Goal: Answer question/provide support

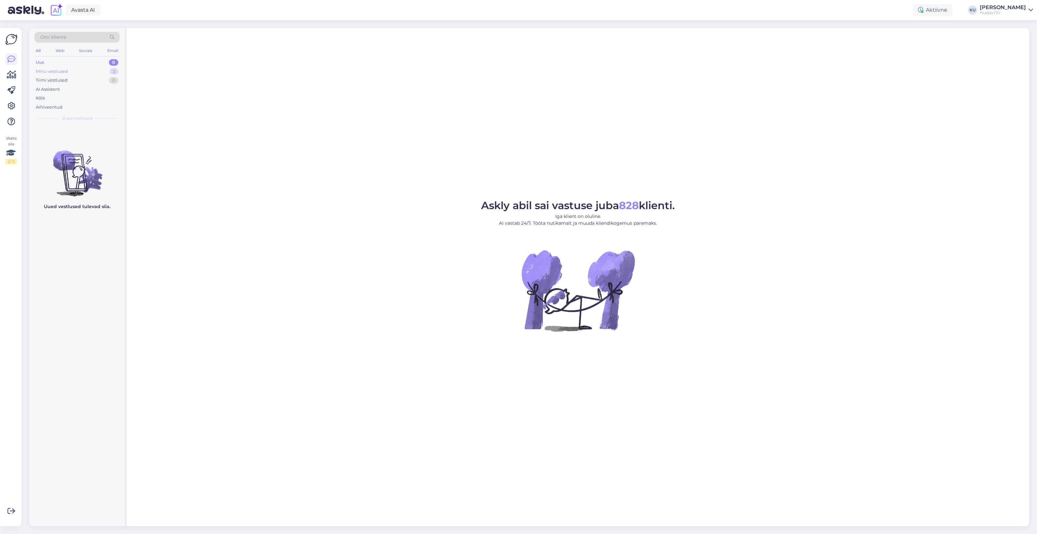
click at [73, 73] on div "Minu vestlused 3" at bounding box center [76, 71] width 85 height 9
click at [62, 184] on div "Всё верно" at bounding box center [84, 185] width 74 height 6
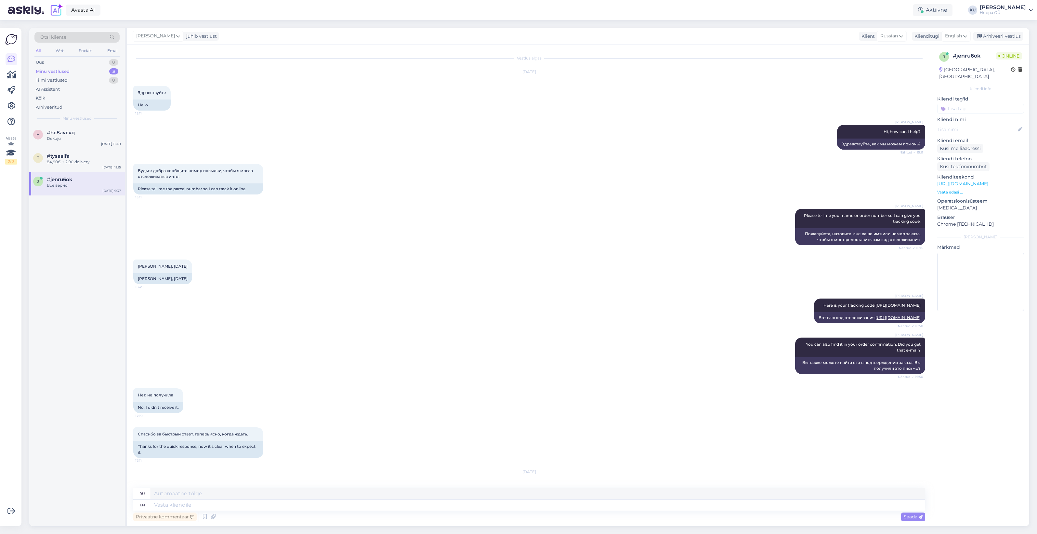
scroll to position [139, 0]
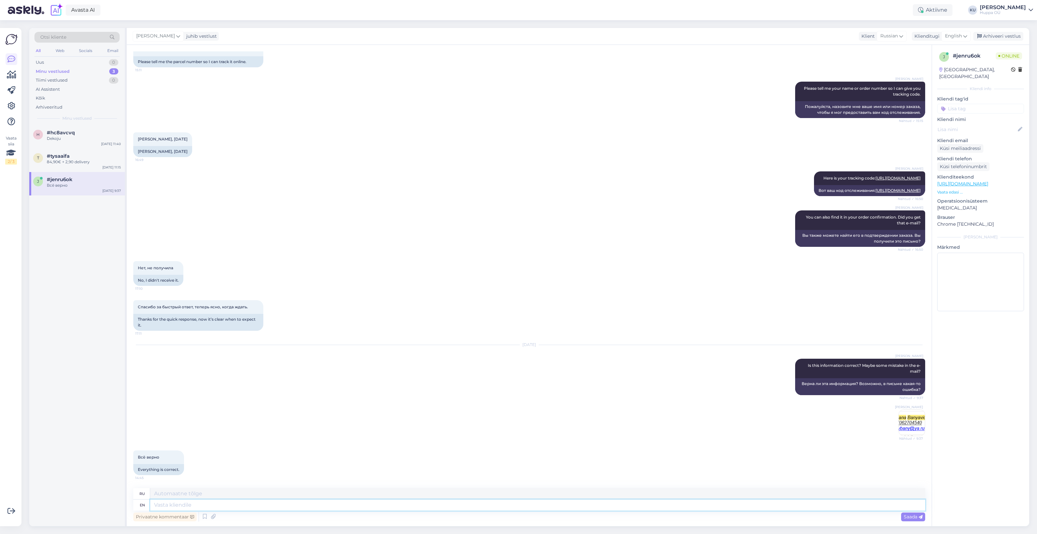
click at [197, 502] on textarea at bounding box center [537, 505] width 775 height 11
click at [106, 62] on div "Uus 1" at bounding box center [76, 62] width 85 height 9
click at [77, 137] on div "Dobry den, chci vrátit zboží, ale alzabox píše, ze mam špatný kód." at bounding box center [84, 142] width 74 height 12
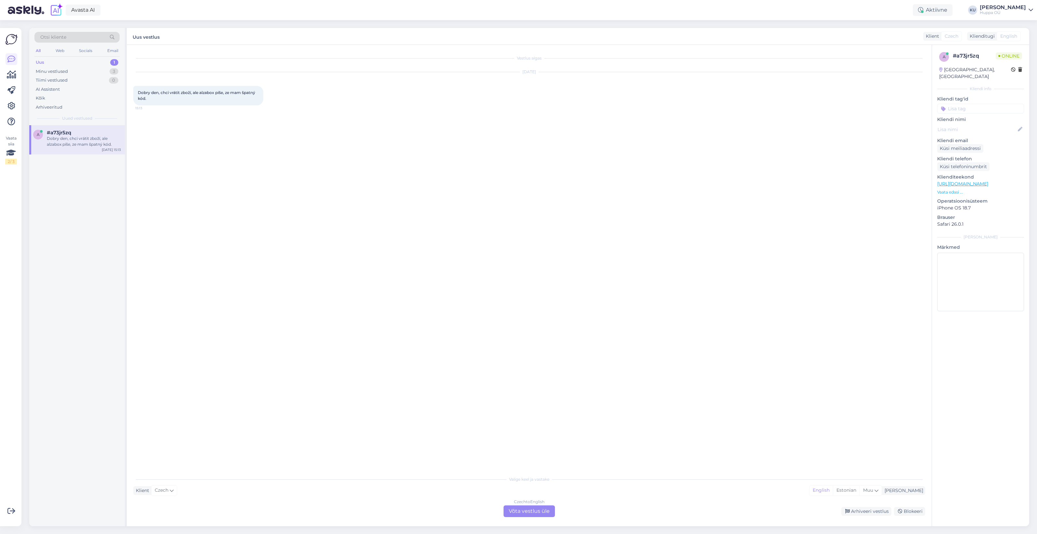
click at [518, 513] on div "Czech to English Võta vestlus üle" at bounding box center [529, 511] width 51 height 12
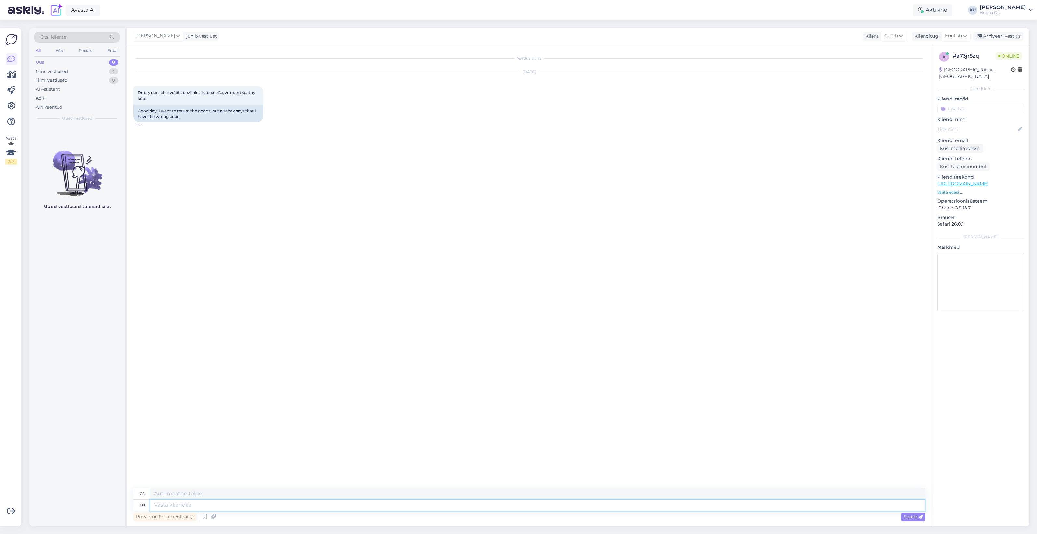
click at [241, 502] on textarea at bounding box center [537, 505] width 775 height 11
type textarea "Hi1"
type textarea "Ahoj1"
type textarea "Hi!"
type textarea "Ahoj"
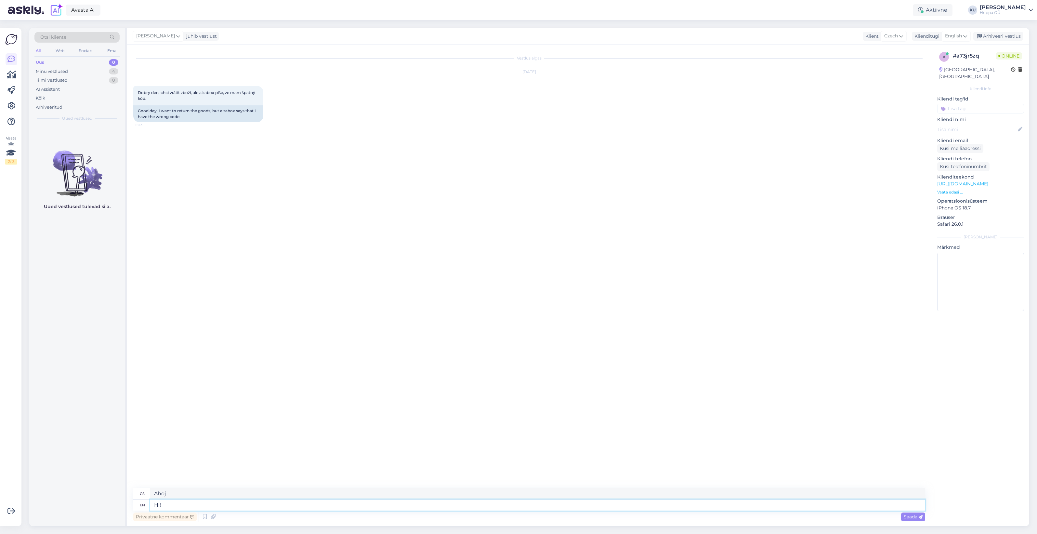
type textarea "Hi!"
type textarea "Ahoj!"
type textarea "Hi! Please t"
type textarea "Ahoj! Prosím"
type textarea "Hi! Please tell m"
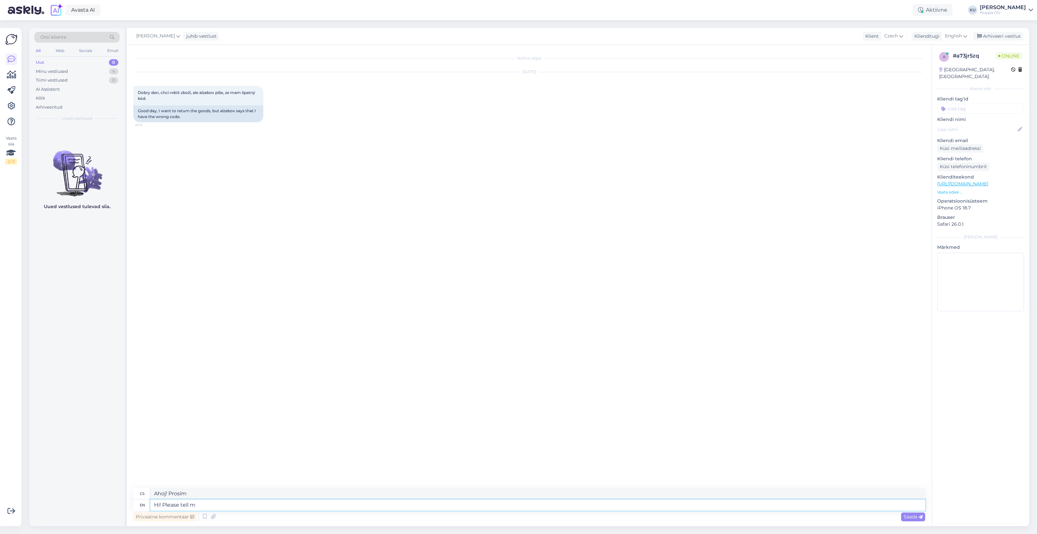
type textarea "Ahoj! Prosím, řekni mi to."
type textarea "Hi! Please tell me your o"
type textarea "Ahoj! Prosím, řekni mi tvůj/tvé"
type textarea "Hi! Please tell me your order n"
type textarea "Ahoj! Prosím, sdělte mi svou objednávku."
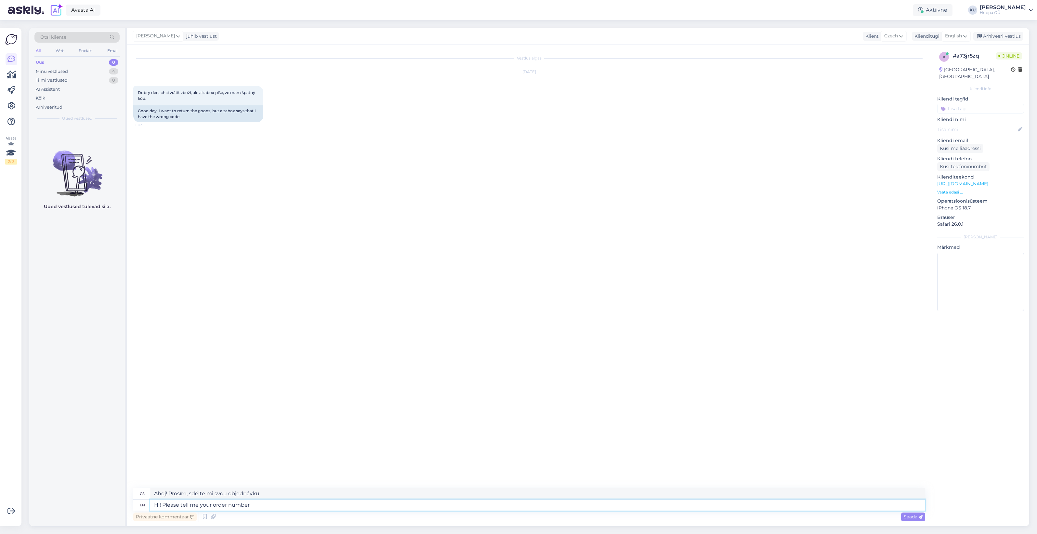
type textarea "Hi! Please tell me your order number a"
type textarea "Dobrý den! Prosím, sdělte mi číslo vaší objednávky."
type textarea "Hi! Please tell me your order number and le"
type textarea "Dobrý den! Prosím, sdělte mi číslo vaší objednávky a"
type textarea "Hi! Please tell me your order number and let m"
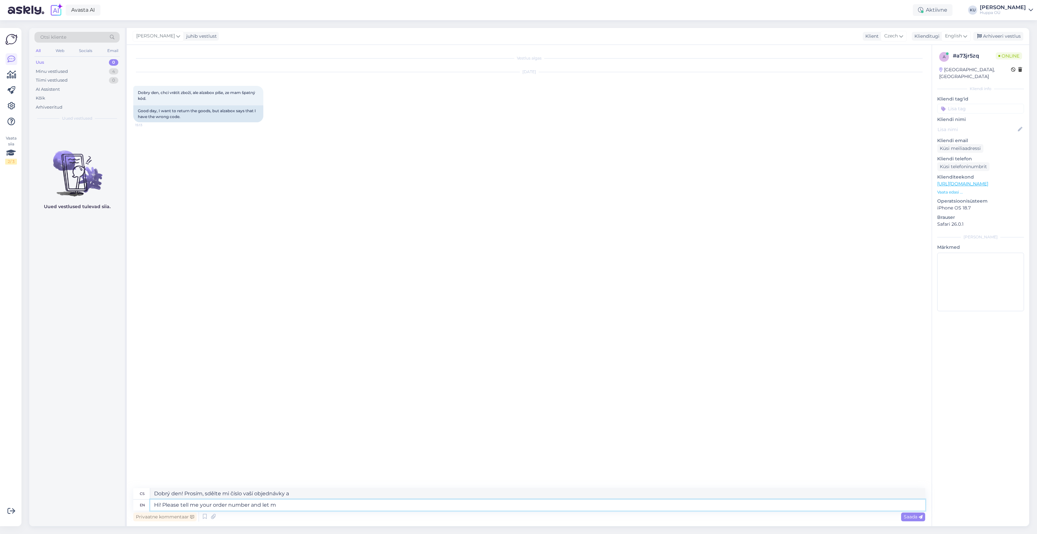
type textarea "Dobrý den! Prosím, sdělte mi číslo vaší objednávky a nechte"
type textarea "Hi! Please tell me your order number and let me"
type textarea "Dobrý den! Prosím, sdělte mi číslo vaší objednávky a já vám povím..."
type textarea "Hi! Please tell me your order number and let me check y"
type textarea "Dobrý den! Prosím, sdělte mi číslo vaší objednávky a já se ověřím."
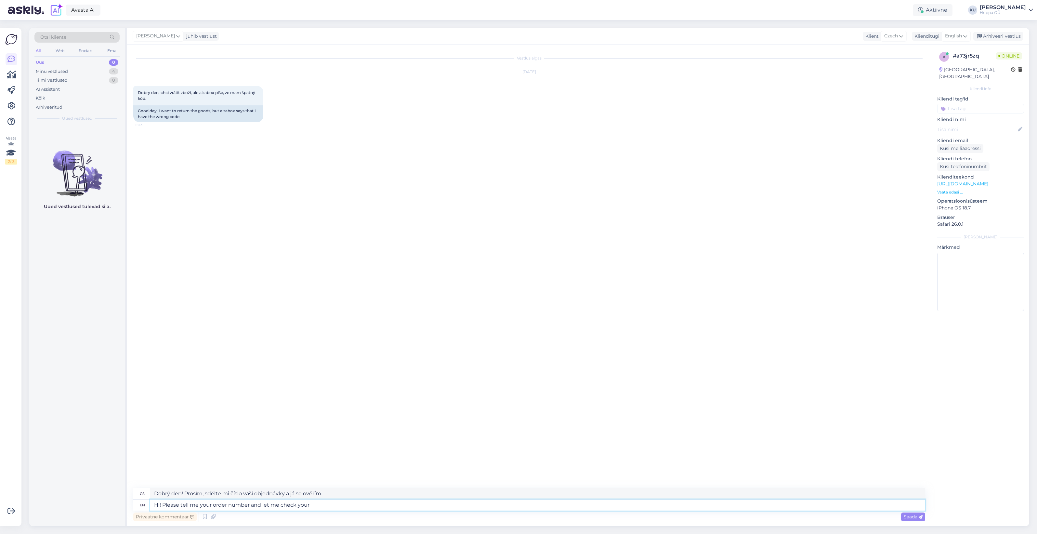
type textarea "Hi! Please tell me your order number and let me check your"
type textarea "Dobrý den! Sdělte mi prosím číslo vaší objednávky a já vám ji zkontroluji."
type textarea "Hi! Please tell me your order number and let me check your parcel lab"
type textarea "Dobrý den! Sdělte mi prosím číslo vaší objednávky a nechte mě zkontrolovat váš …"
type textarea "Hi! Please tell me your order number and let me check your parcel label."
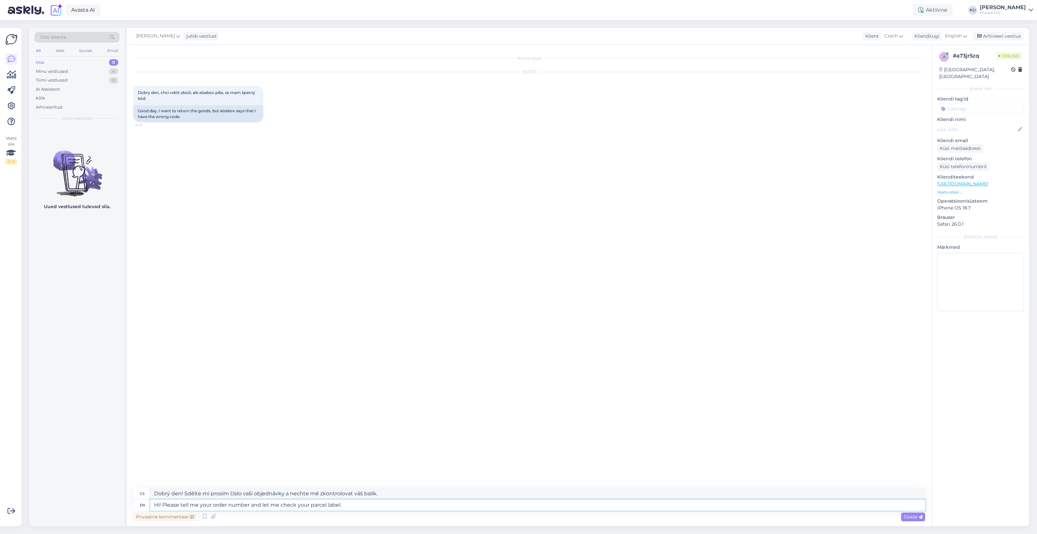
type textarea "Dobrý den! Sdělte mi prosím číslo vaší objednávky a nechte mě zkontrolovat štít…"
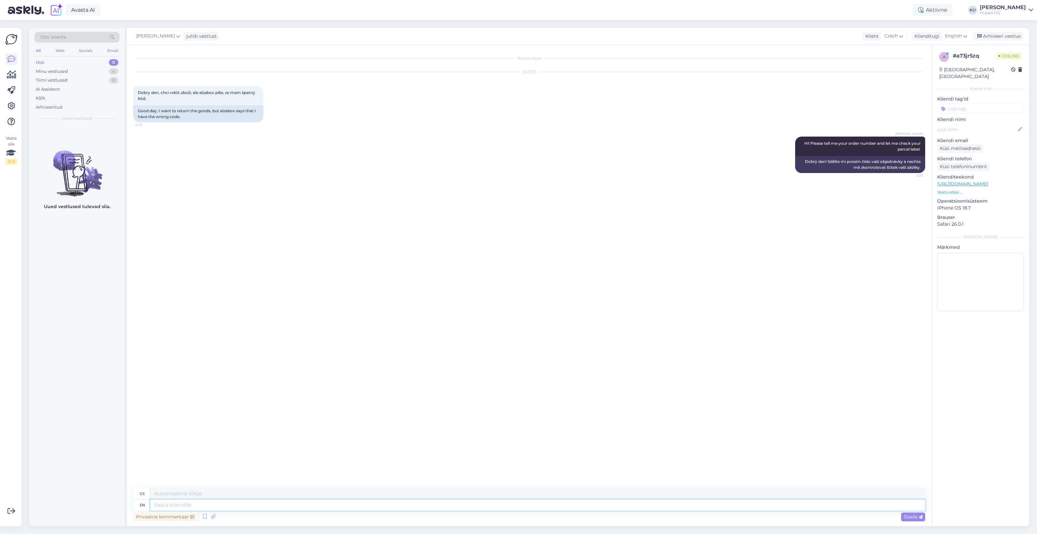
type textarea "D"
type textarea "Is i"
type textarea "Je"
type textarea "Is it"
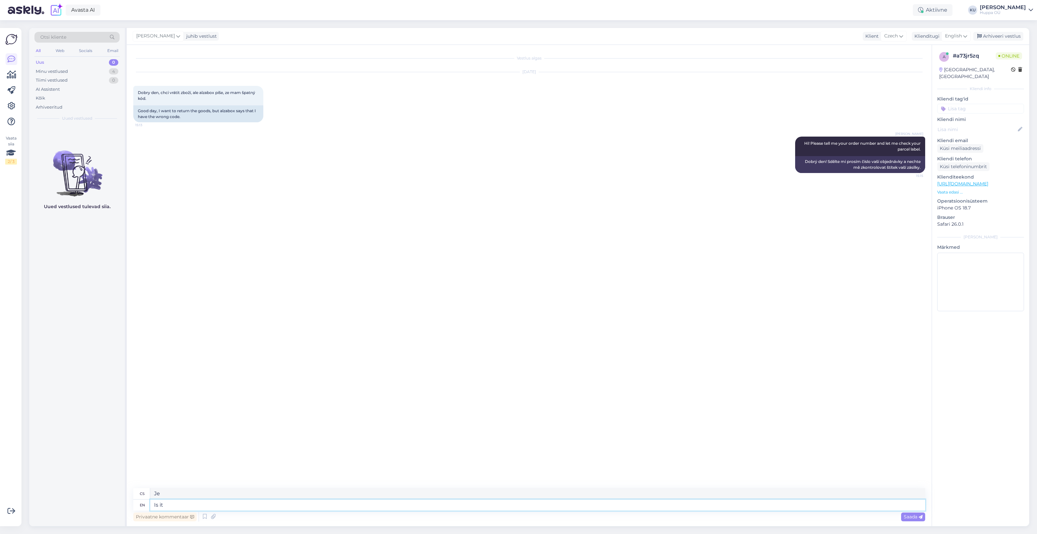
type textarea "Je to"
type textarea "Is it DPD pa"
type textarea "Je to DPD?"
type textarea "Is it DPD parcel ma"
type textarea "Je to balík od DPD?"
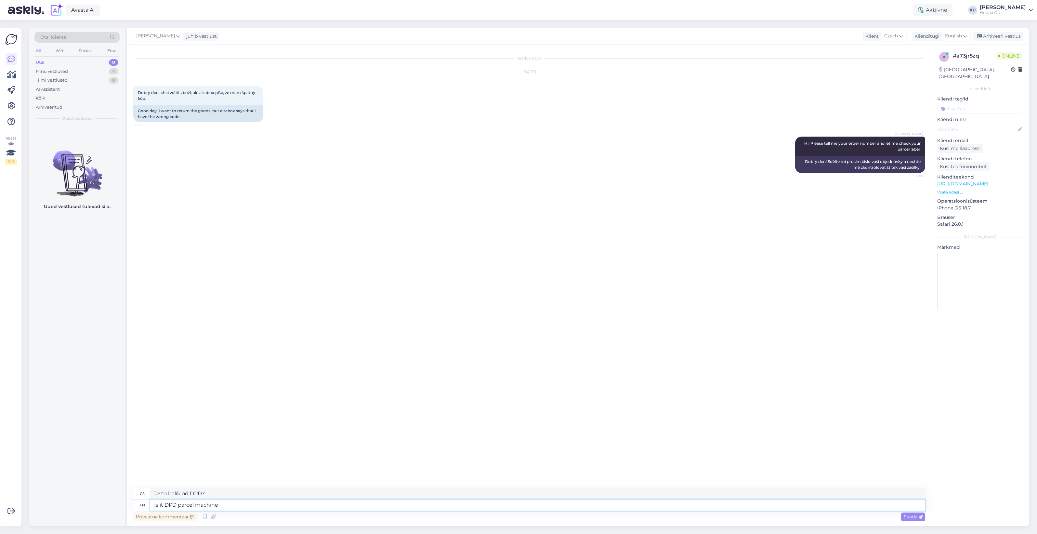
type textarea "Is it DPD parcel machine"
type textarea "Je to balíkový automat DPD?"
type textarea "Is it DPD parcel machine you ar"
type textarea "Jsi to balíkový automat DPD?"
type textarea "Is it DPD parcel machine you are u"
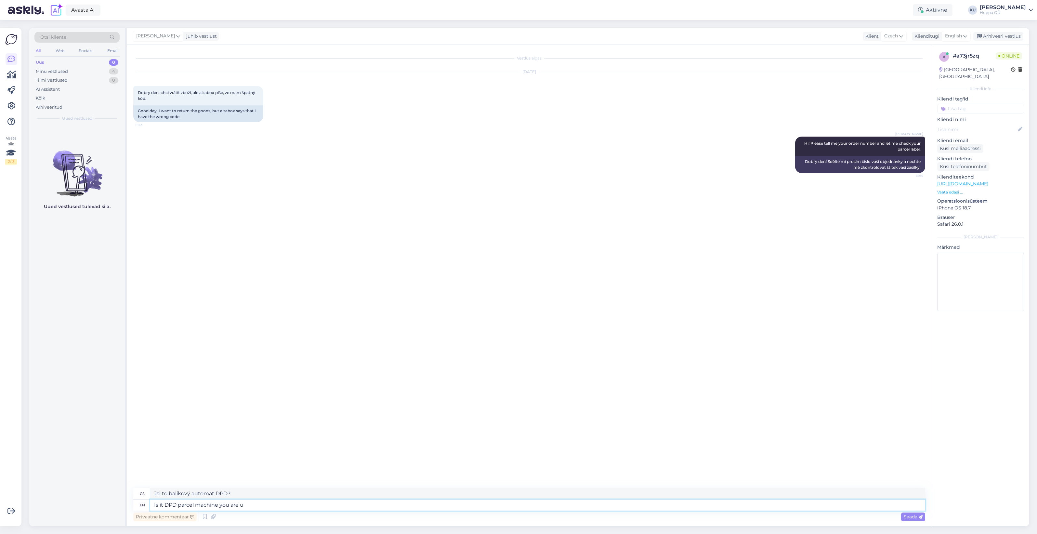
type textarea "Jste to balíkový automat DPD?"
type textarea "Is it DPD parcel machine you are using t"
type textarea "Používáte balíkový automat DPD?"
type textarea "Is it DPD parcel machine you are using to return?"
type textarea "Používáte k vrácení balíkový automat DPD?"
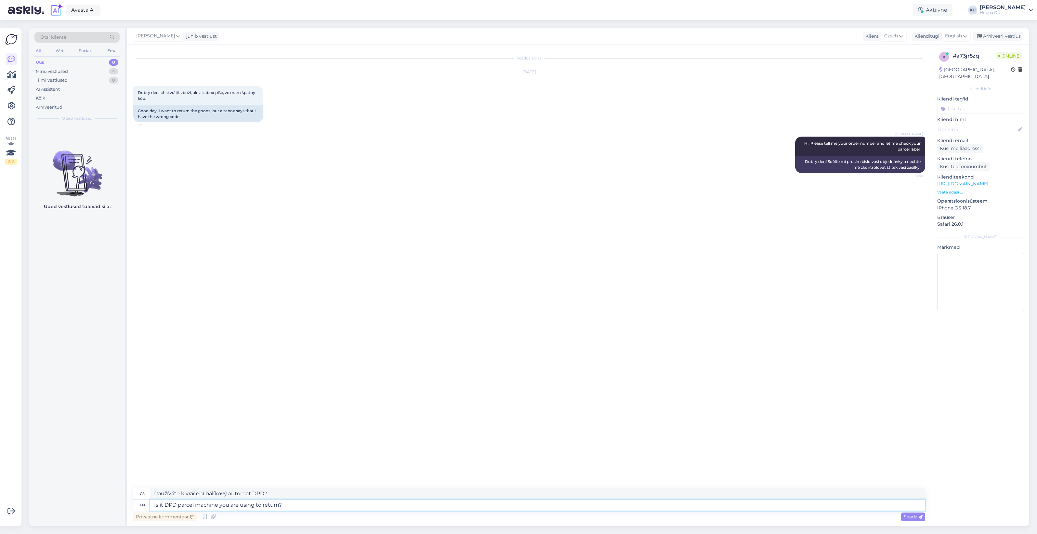
click at [156, 504] on textarea "Is it DPD parcel machine you are using to return?" at bounding box center [537, 505] width 775 height 11
type textarea "And is it DPD parcel machine you are using to return?"
type textarea "A používáte k vrácení balíkový automat DPD?"
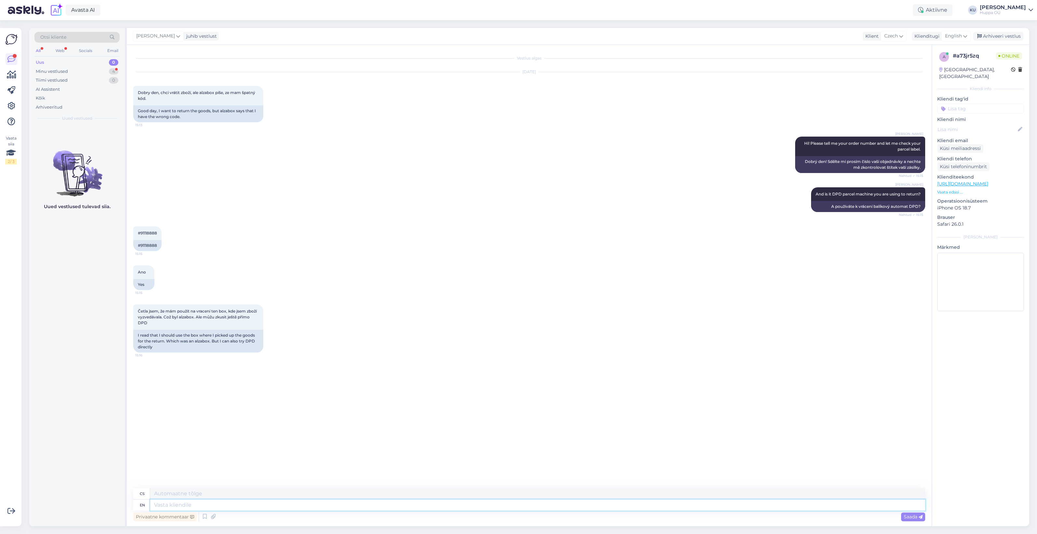
click at [220, 502] on textarea at bounding box center [537, 505] width 775 height 11
drag, startPoint x: 158, startPoint y: 246, endPoint x: 141, endPoint y: 247, distance: 16.3
click at [141, 247] on div "#91118888" at bounding box center [147, 245] width 28 height 11
copy div "91118888"
click at [179, 507] on textarea at bounding box center [537, 505] width 775 height 11
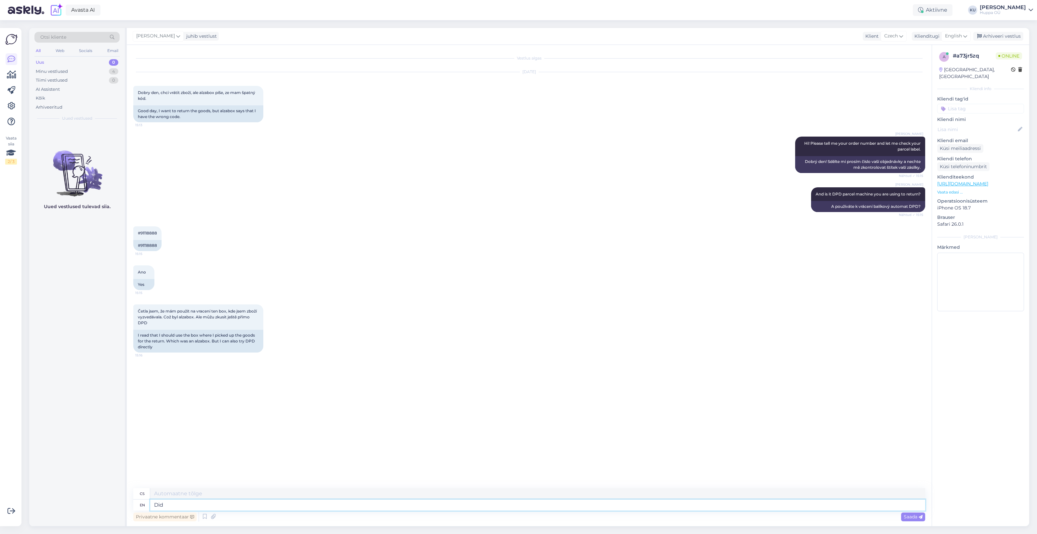
type textarea "Did"
type textarea "Udělal"
type textarea "Did you us"
type textarea "Udělal jsi"
type textarea "Did you use t"
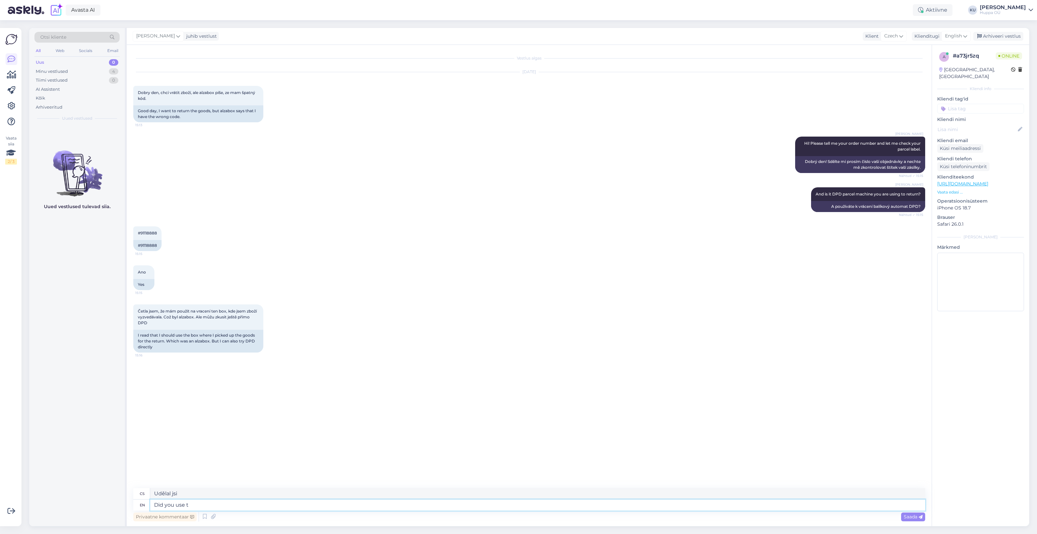
type textarea "Použil/a jsi"
type textarea "Did you use the"
type textarea "Použili jste"
type textarea "Did you use the return"
type textarea "Použil jsi návrat?"
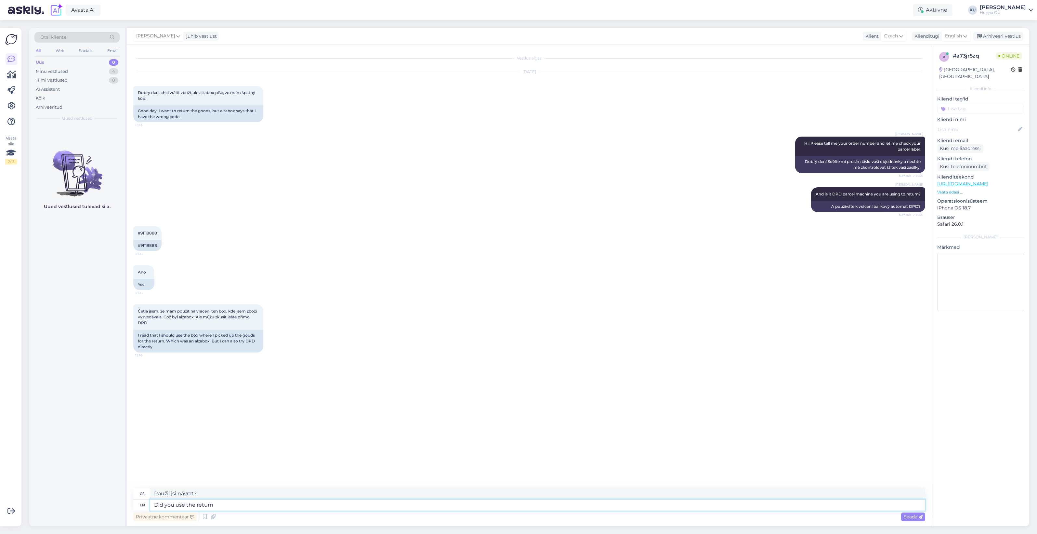
type textarea "Did you use the return"
type textarea "Použil/a jsi návratovou cestu?"
type textarea "Did you use the return sticker?"
type textarea "Použil/a jsi nálepku na vrácení zboží?"
click at [153, 511] on textarea "Did you use the return sticker?" at bounding box center [537, 505] width 775 height 11
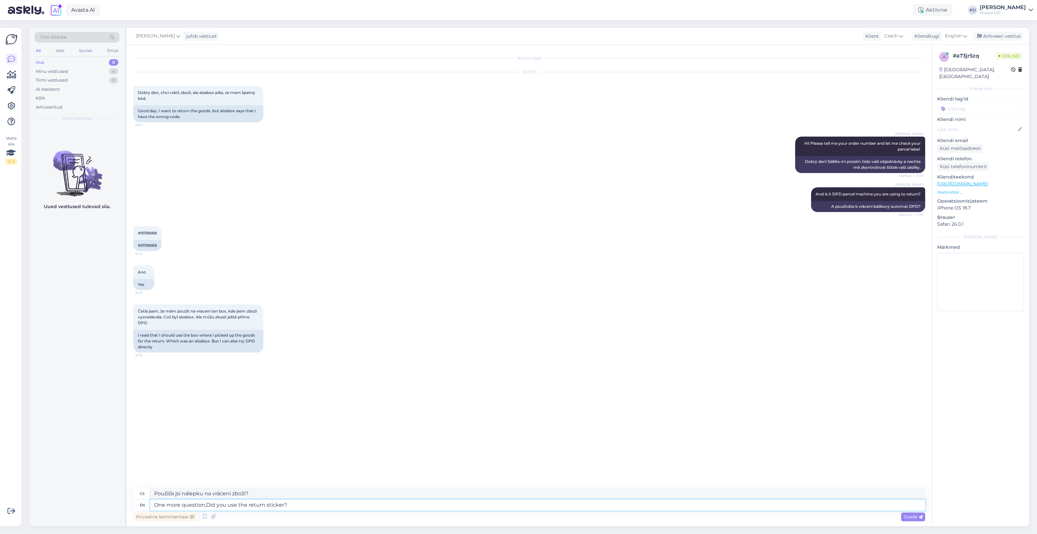
type textarea "One more question, Did you use the return sticker?"
type textarea "Ještě jedna otázka, použil jsi nálepku na vrácení?"
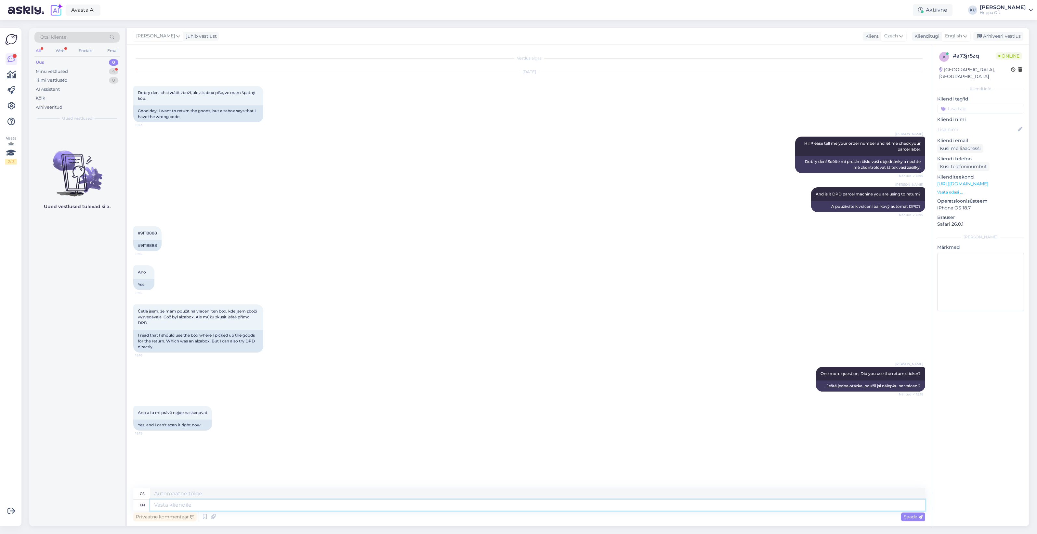
click at [233, 507] on textarea at bounding box center [537, 505] width 775 height 11
type textarea "Okay,"
type textarea "Dobře,"
type textarea "Okay, if y"
type textarea "Dobře, pokud"
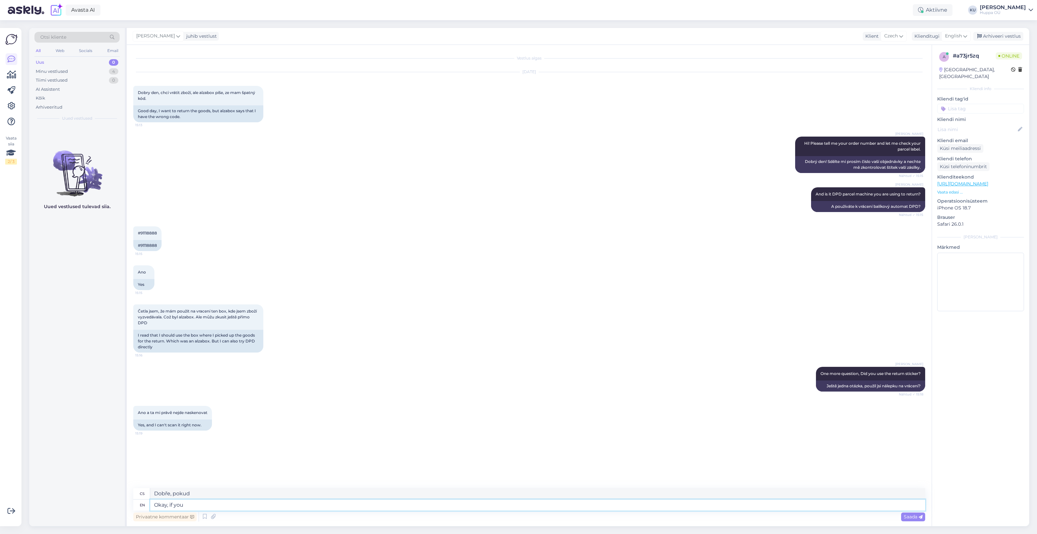
type textarea "Okay, if you c"
type textarea "Dobře, pokud vy"
type textarea "Okay, if you can"
type textarea "Dobře, pokud můžeš"
type textarea "Okay, if you can, p"
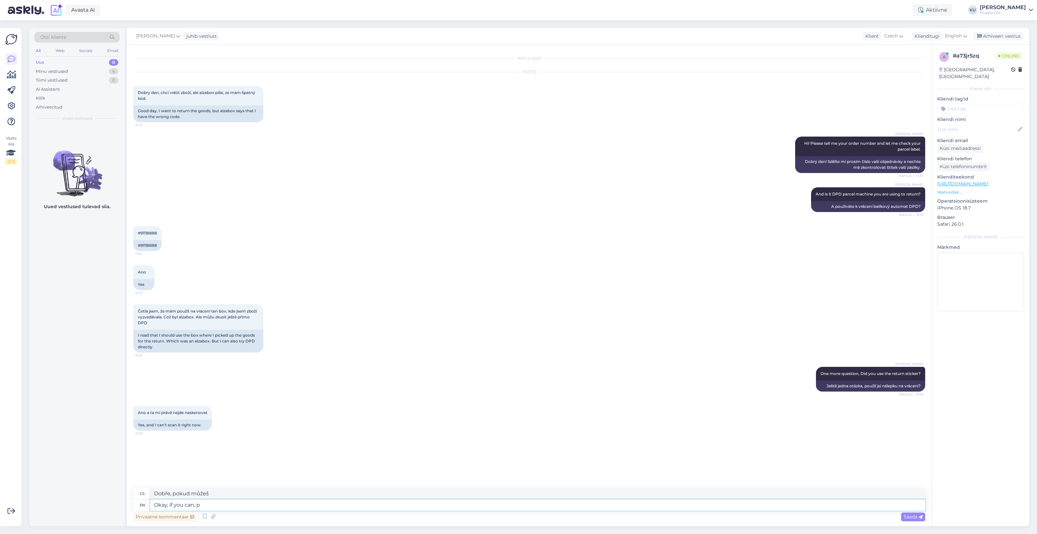
type textarea "Dobře, pokud můžeš,"
type textarea "Okay, if you can, please t"
type textarea "Dobře, pokud můžete, prosím"
type textarea "Okay, if you can, please try th"
type textarea "Dobře, pokud můžeš, zkus to prosím"
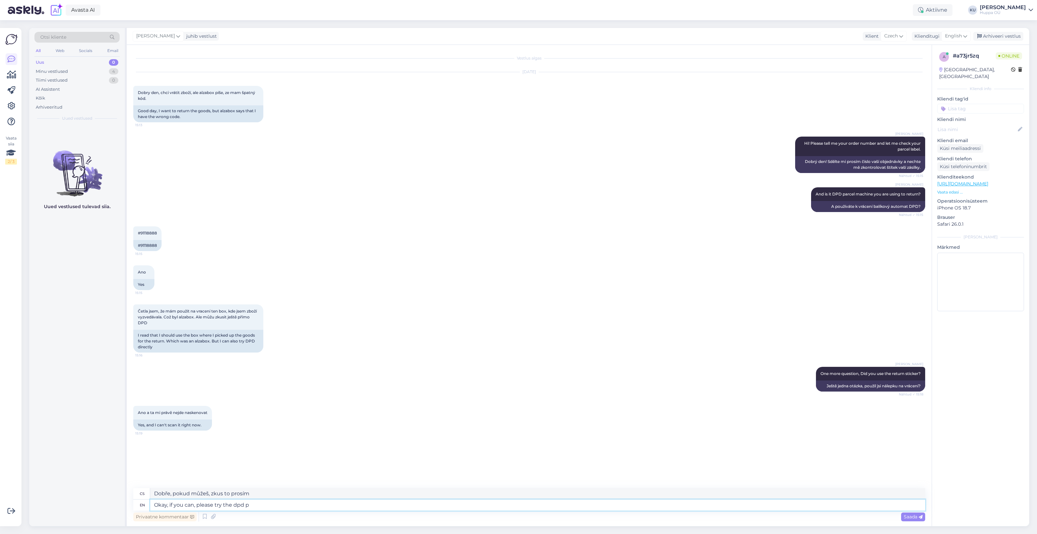
type textarea "Okay, if you can, please try the dpd pa"
type textarea "Dobře, pokud můžeš, zkus prosím DPD."
type textarea "Okay, if you can, please try the dpd parcel ma"
type textarea "Dobře, pokud můžete, zkuste prosím balík DPD."
type textarea "Okay, if you can, please try the dpd parcel machine."
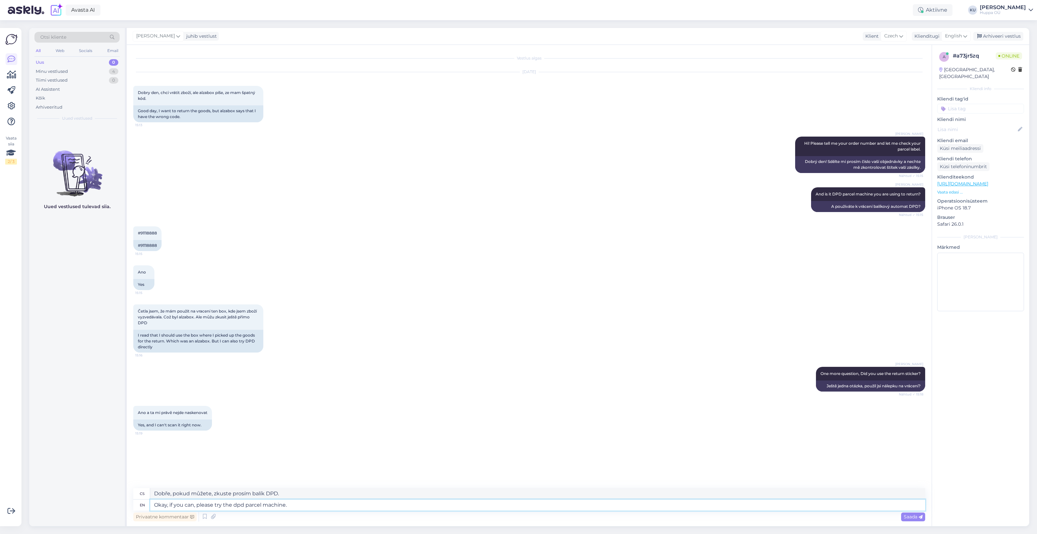
type textarea "Dobře, pokud můžete, zkuste prosím balíkový automat DPD."
type textarea "Okay, if you can, please try the dpd parcel machine. It's go"
type textarea "Dobře, pokud můžete, zkuste prosím balíkový automat DPD. Je to..."
type textarea "Okay, if you can, please try the dpd parcel machine. It's good in"
type textarea "Dobře, pokud můžete, zkuste prosím balíkový automat DPD. Je dobrý."
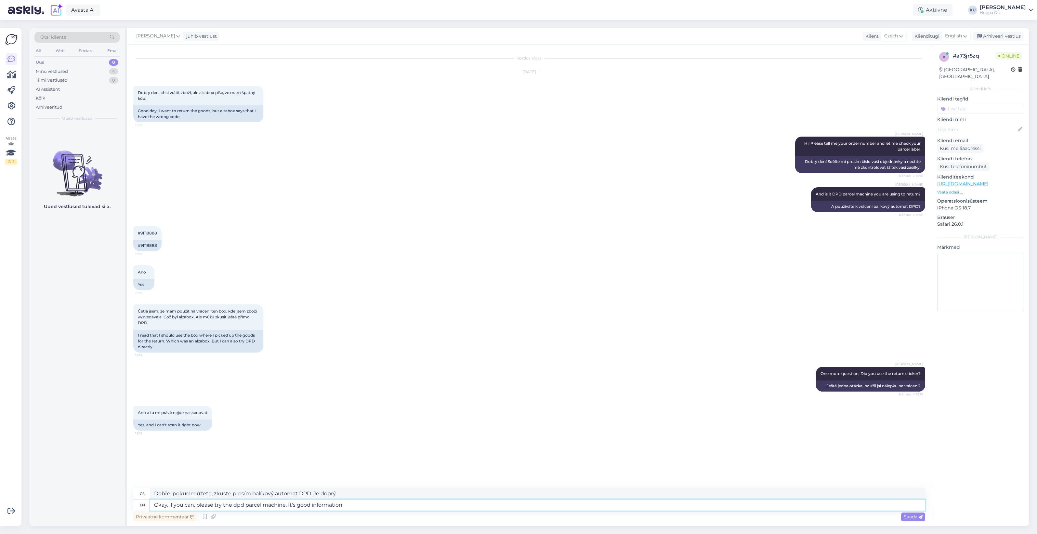
type textarea "Okay, if you can, please try the dpd parcel machine. It's good information f"
type textarea "Dobře, pokud můžete, zkuste prosím balíkový automat DPD. Je to dobrá informace."
type textarea "Okay, if you can, please try the dpd parcel machine. It's good information for u"
type textarea "Dobře, pokud můžete, zkuste prosím balíkový automat DPD. Je to dobrá informace …"
type textarea "Okay, if you can, please try the dpd parcel machine. It's good information for …"
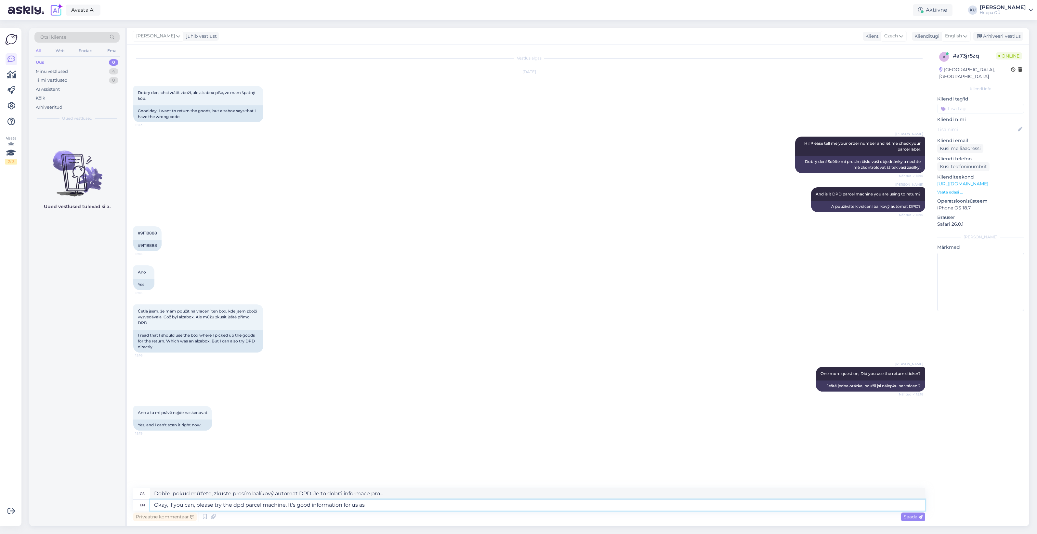
type textarea "Dobře, pokud můžete, zkuste prosím balíkový automat DPD. Je to pro nás dobrá in…"
type textarea "Okay, if you can, please try the dpd parcel machine. It's good information for …"
type textarea "Dobře, pokud můžete, zkuste prosím balíkový automat DPD. Je to dobrá informace …"
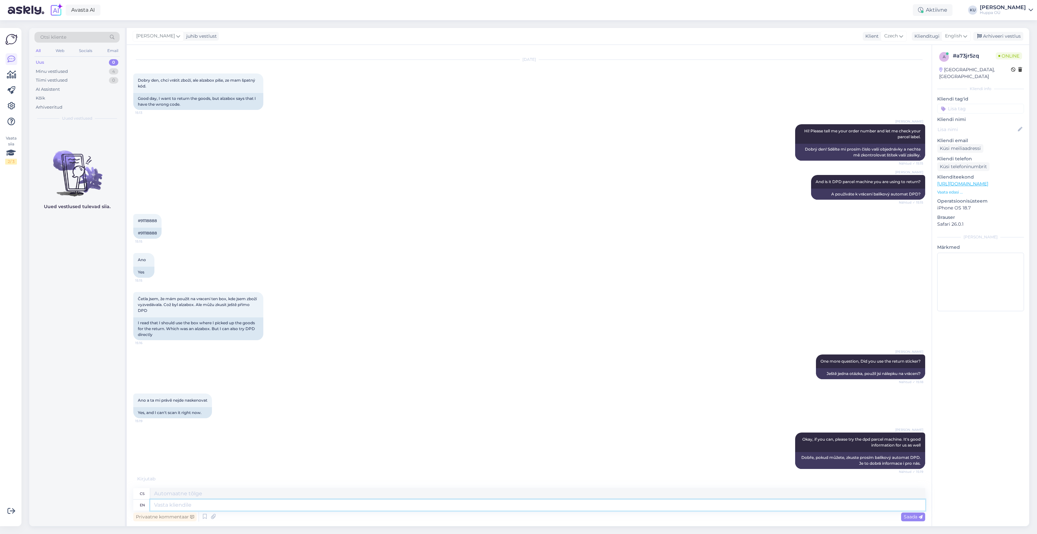
scroll to position [51, 0]
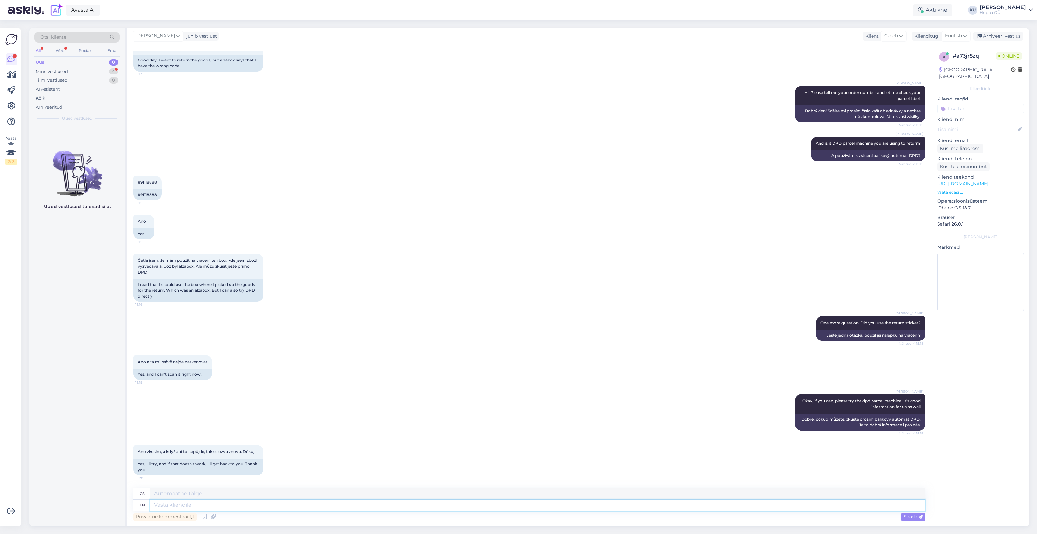
click at [312, 505] on textarea at bounding box center [537, 505] width 775 height 11
type textarea "Yes, t"
type textarea "Ano,"
type textarea "Yes, thank yo"
type textarea "Ano, děkuji"
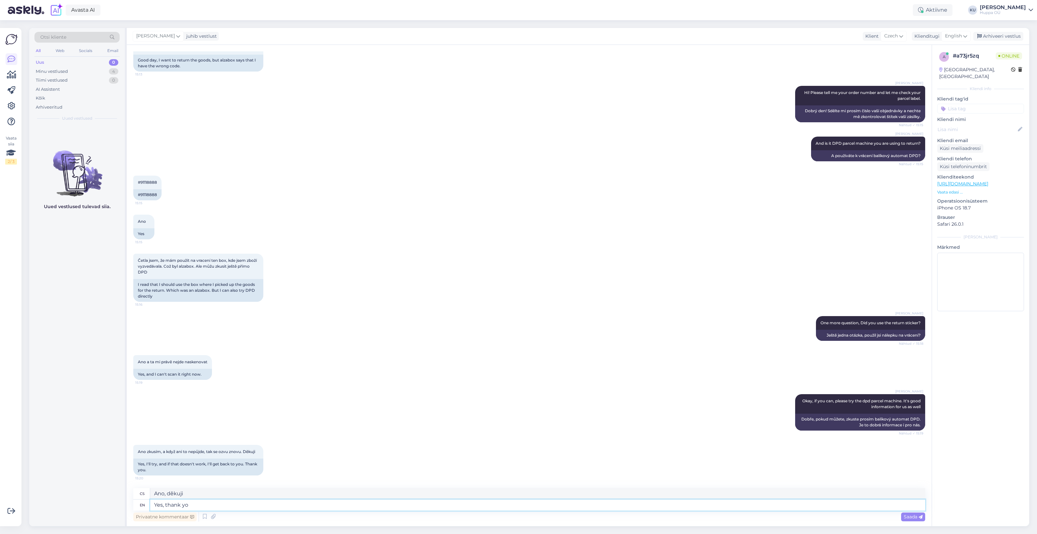
type textarea "Yes, thank you"
type textarea "Ano, děkuji."
type textarea "Yes, thank"
type textarea "Ano, děkuji"
type textarea "Yes, t"
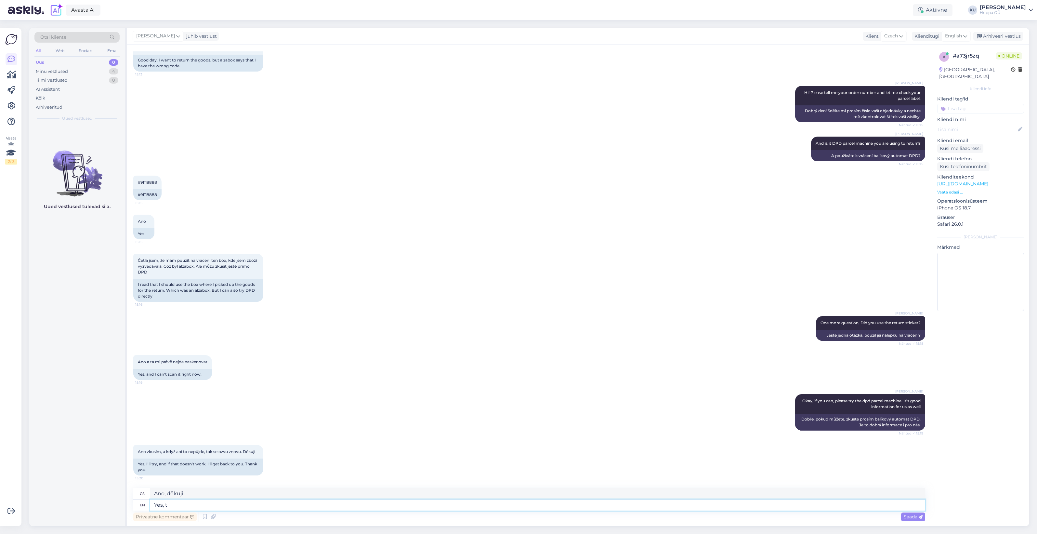
type textarea "Ano, t"
type textarea "Yes,"
type textarea "Ano,"
type textarea "Yes, let's"
type textarea "Ano, pojďme"
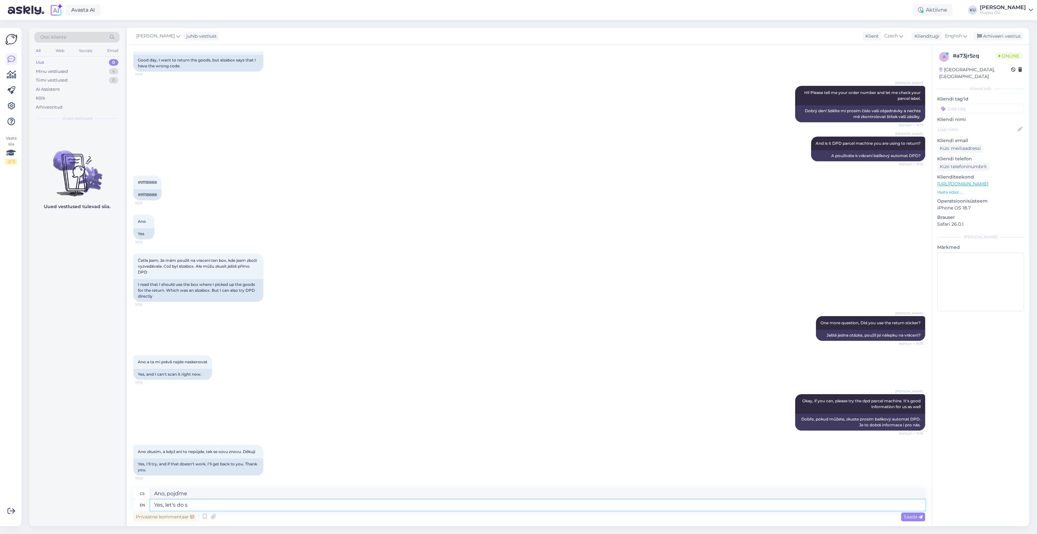
type textarea "Yes, let's do so"
type textarea "Ano, pojďme to udělat"
type textarea "Yes, let's do so."
type textarea "Ano, udělejme to."
type textarea "Yes, let's do so. Thank yo"
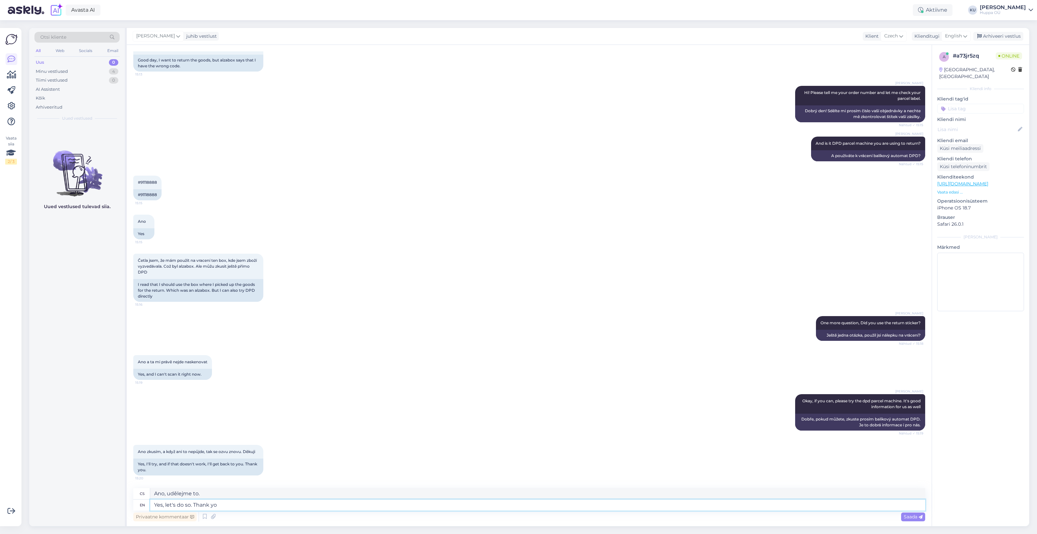
type textarea "Ano, udělejme to. Děkuji."
type textarea "Yes, let's do so. Thank you!"
type textarea "Ano, udělejme to. Děkuji!"
type textarea "Yes, let's do so. Thank you!"
click at [919, 517] on icon at bounding box center [921, 517] width 4 height 4
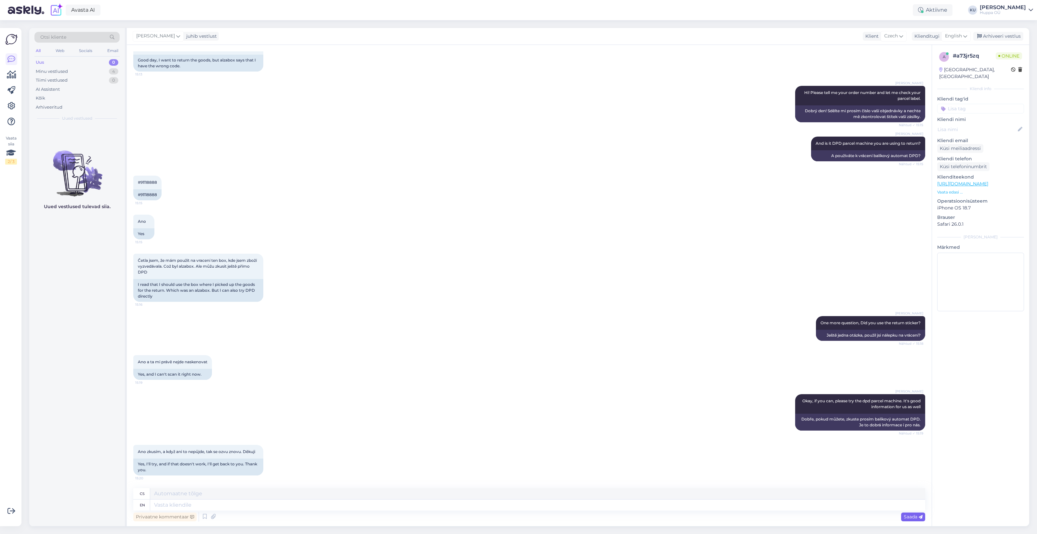
scroll to position [90, 0]
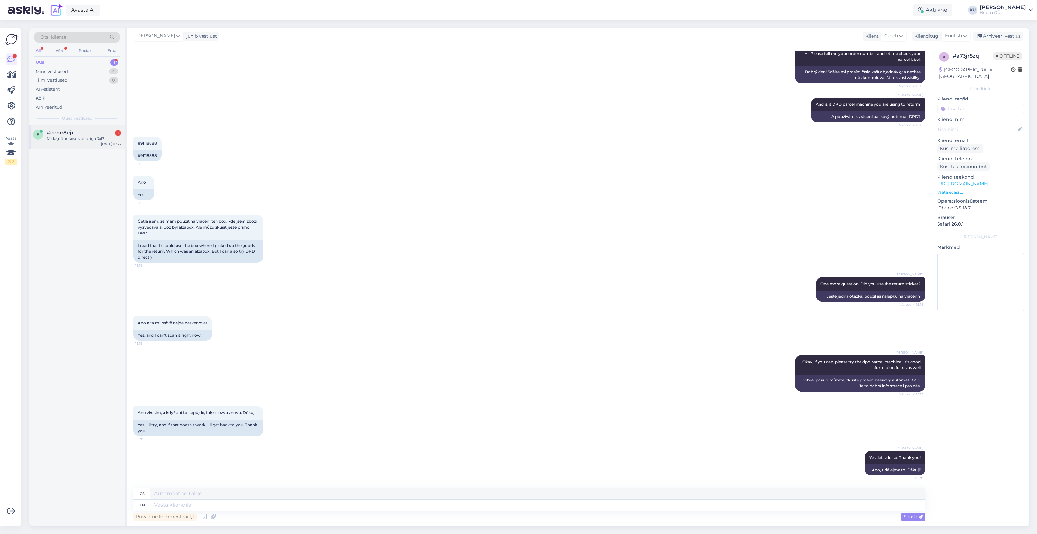
click at [70, 137] on div "Midagi õhukese voodriga 3xl?" at bounding box center [84, 139] width 74 height 6
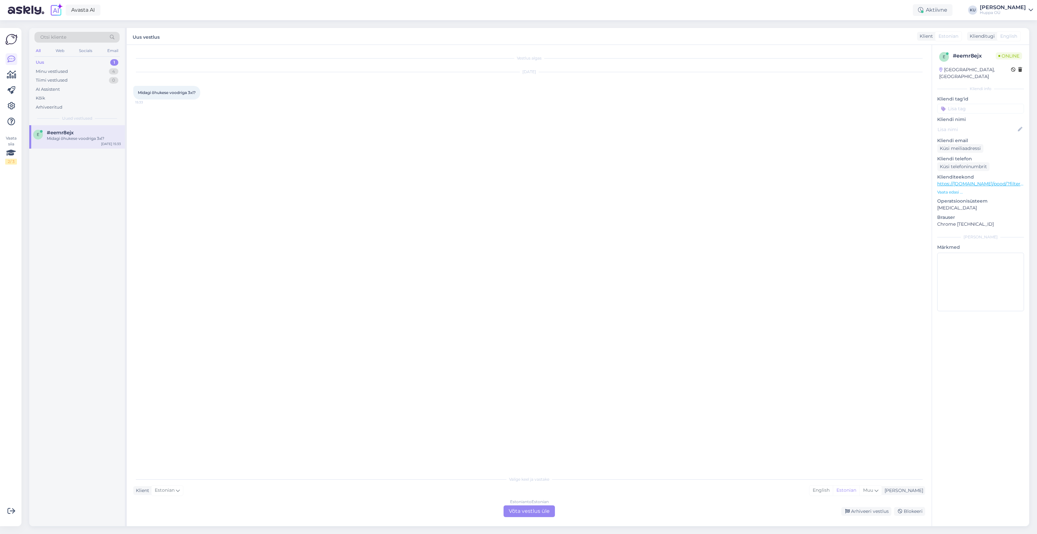
click at [524, 510] on div "Estonian to Estonian Võta vestlus üle" at bounding box center [529, 511] width 51 height 12
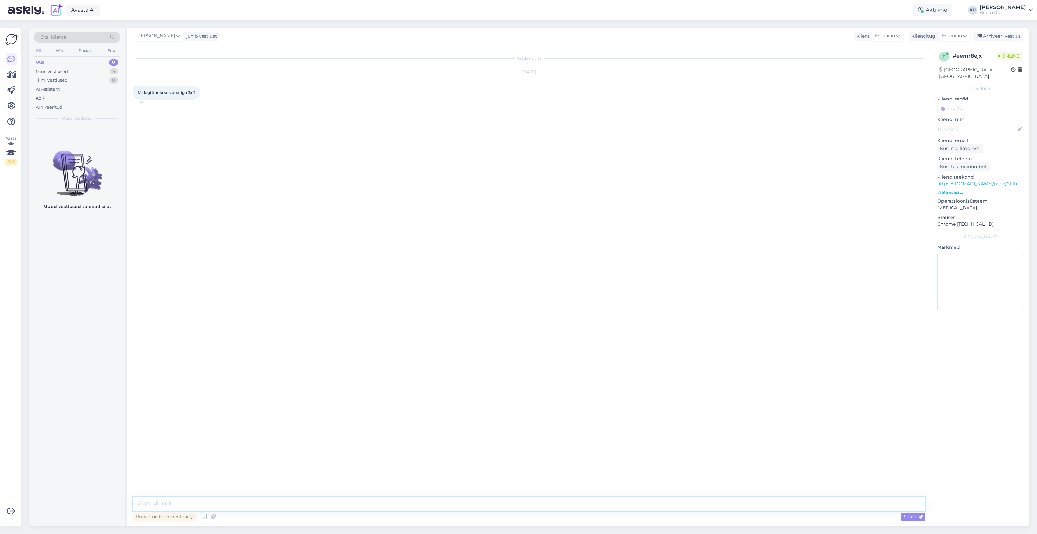
click at [261, 503] on textarea at bounding box center [529, 504] width 792 height 14
click at [137, 501] on textarea "Mõtlete praeguseks ilmaks?" at bounding box center [529, 504] width 792 height 14
type textarea "Tere! Mõtlete praeguseks ilmaks?"
type textarea "Naistele/meestele?"
click at [60, 65] on div "Uus 0" at bounding box center [76, 62] width 85 height 9
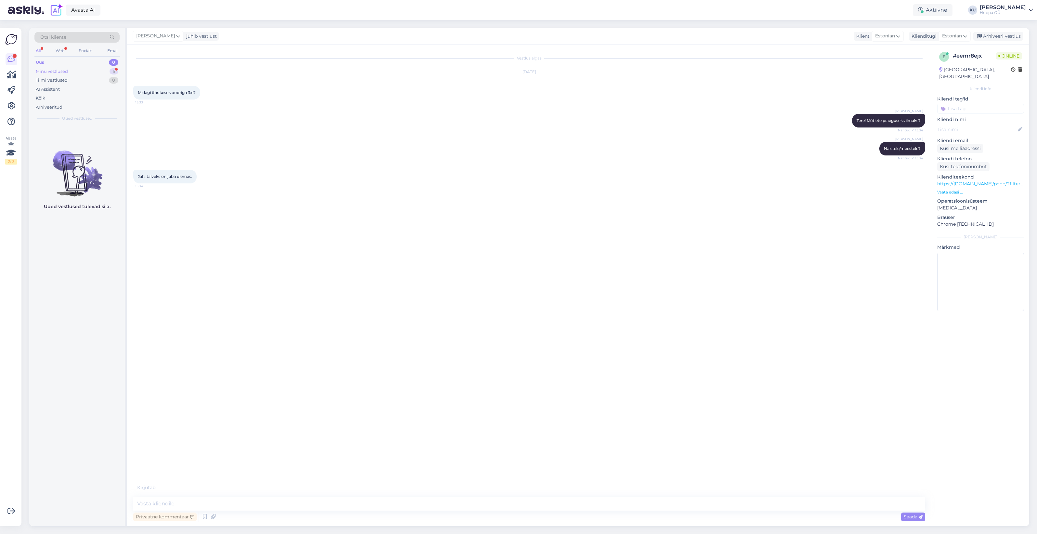
click at [89, 72] on div "Minu vestlused 5" at bounding box center [76, 71] width 85 height 9
click at [82, 133] on div "#eemr8ejx 1" at bounding box center [84, 133] width 74 height 6
click at [170, 500] on textarea at bounding box center [529, 504] width 792 height 14
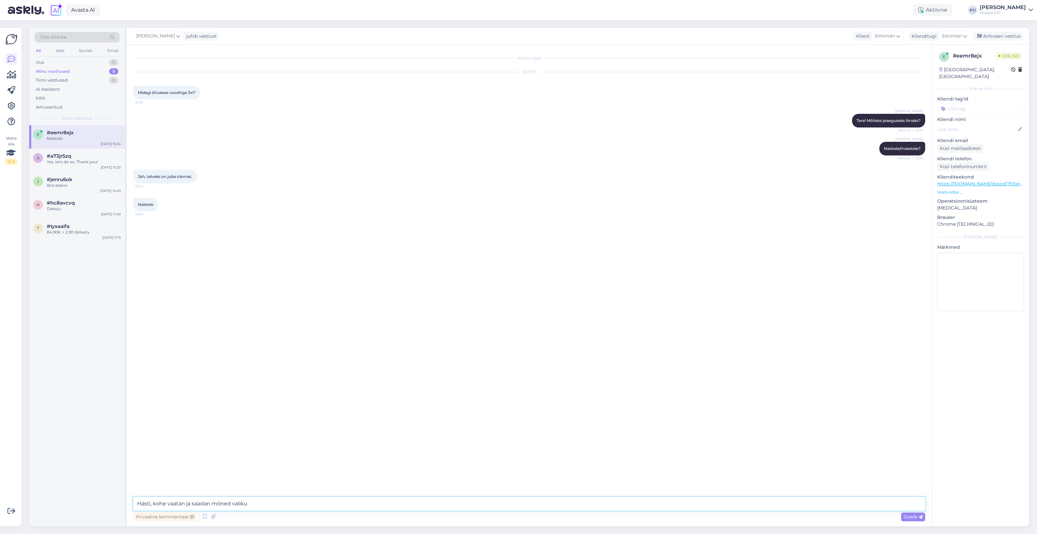
type textarea "Hästi, kohe vaatan ja saadan mõned valikud"
click at [170, 501] on textarea at bounding box center [529, 504] width 792 height 14
paste textarea "https://shop.huppa.eu/toode/naiste-parka-minna-100g-3/"
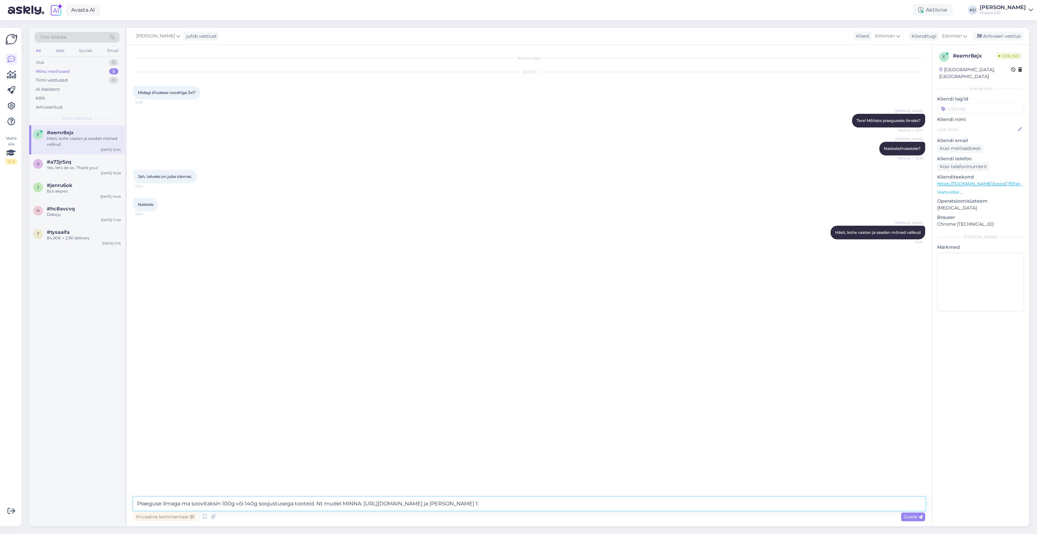
paste textarea "https://shop.huppa.eu/toode/naiste-parka-janelle-1-140g-16/"
type textarea "Praeguse ilmaga ma soovitaksin 100g või 140g soojustusega tooteid. Nt mudel MIN…"
click at [912, 518] on span "Saada" at bounding box center [913, 517] width 19 height 6
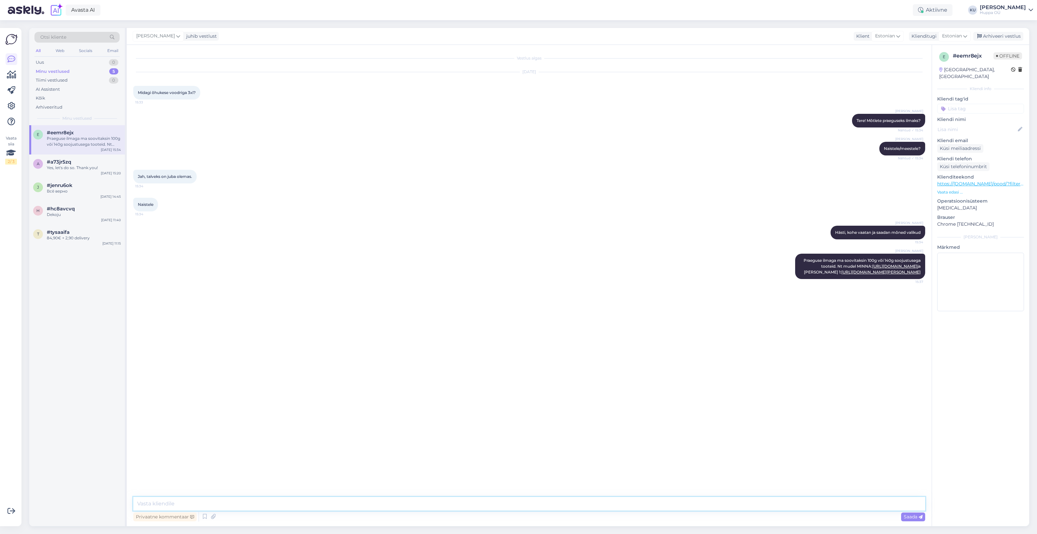
click at [350, 501] on textarea at bounding box center [529, 504] width 792 height 14
type textarea "100g on +5 kuni -5 kraadiga kandmiseks, 140g +5 kuni -10 isegi, aga siis peab v…"
click at [910, 515] on span "Saada" at bounding box center [913, 517] width 19 height 6
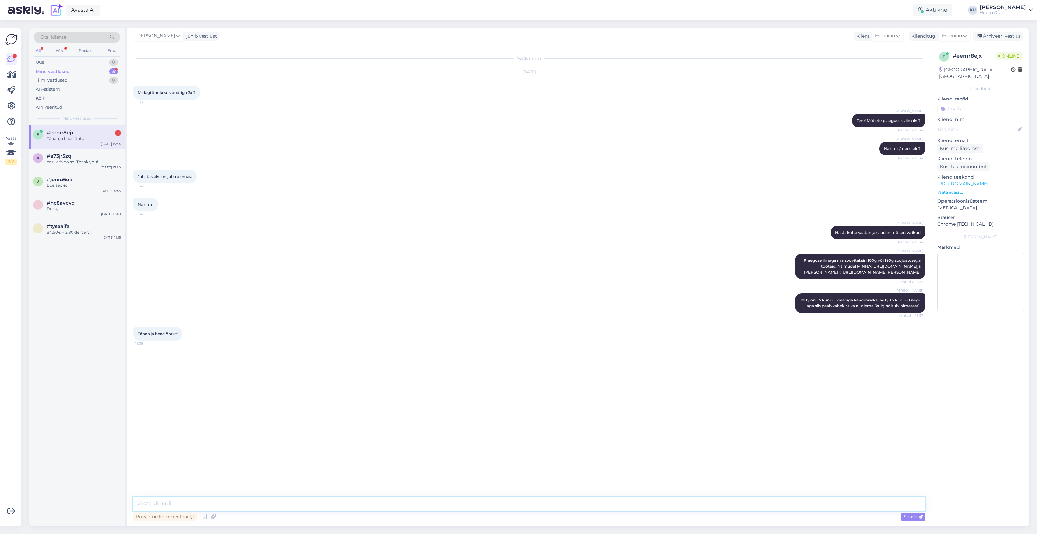
click at [195, 503] on textarea at bounding box center [529, 504] width 792 height 14
click at [79, 139] on div "Tänan ja head õhtut!" at bounding box center [84, 139] width 74 height 6
click at [180, 501] on textarea at bounding box center [529, 504] width 792 height 14
type textarea "Teile ka!:)"
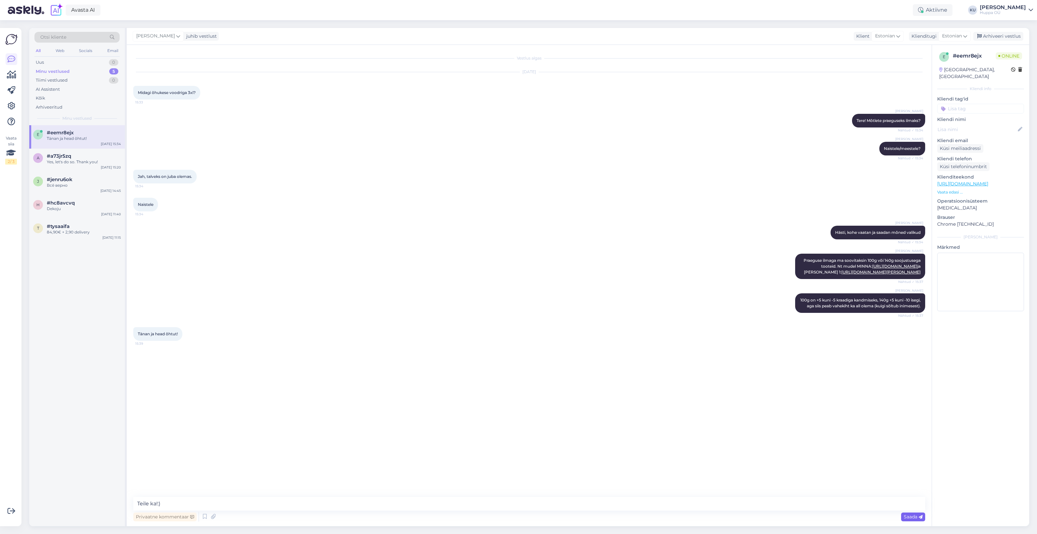
click at [920, 516] on icon at bounding box center [921, 517] width 4 height 4
click at [994, 36] on div "Arhiveeri vestlus" at bounding box center [999, 36] width 50 height 9
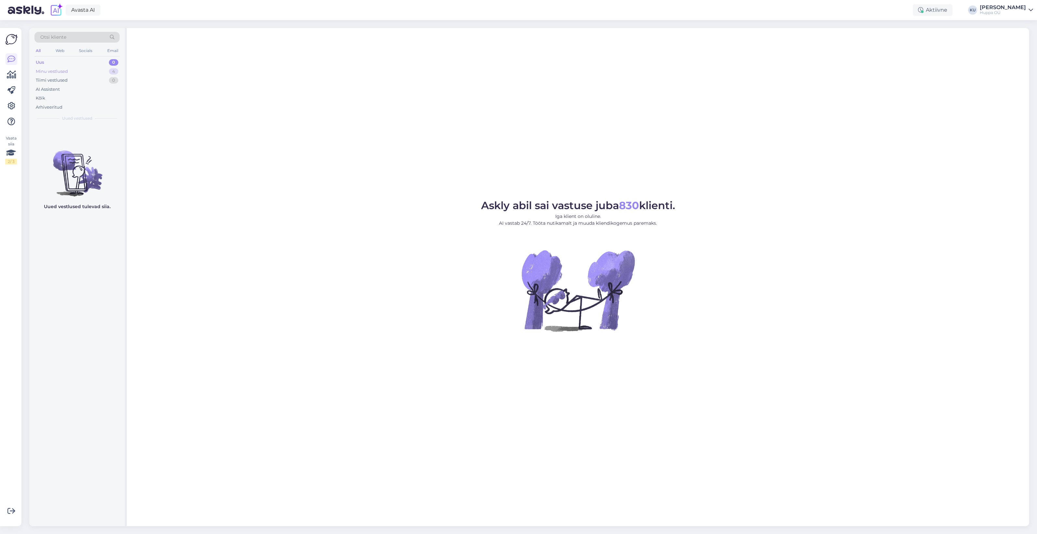
click at [62, 71] on div "Minu vestlused" at bounding box center [52, 71] width 32 height 7
click at [78, 182] on div "Dekoju" at bounding box center [84, 185] width 74 height 6
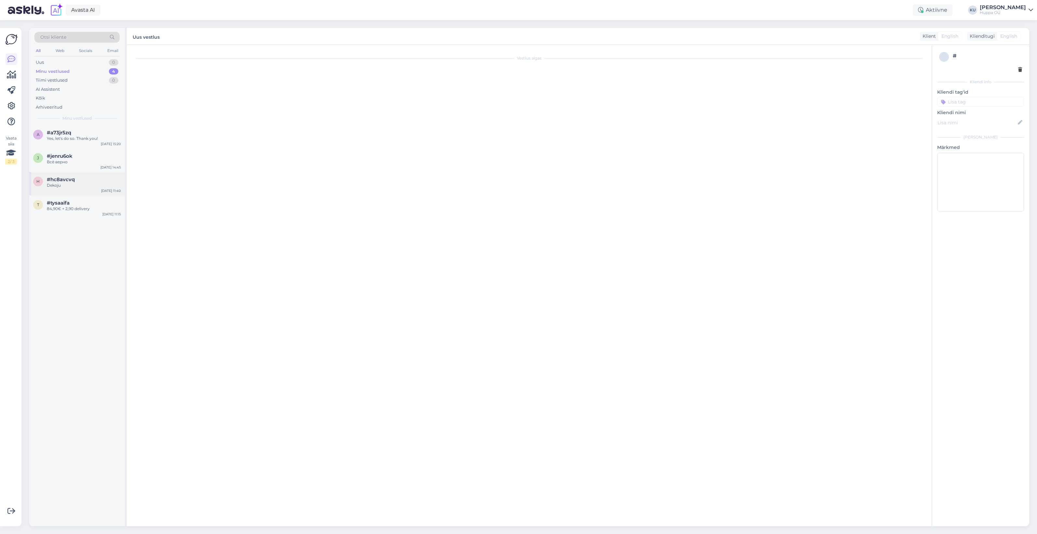
scroll to position [134, 0]
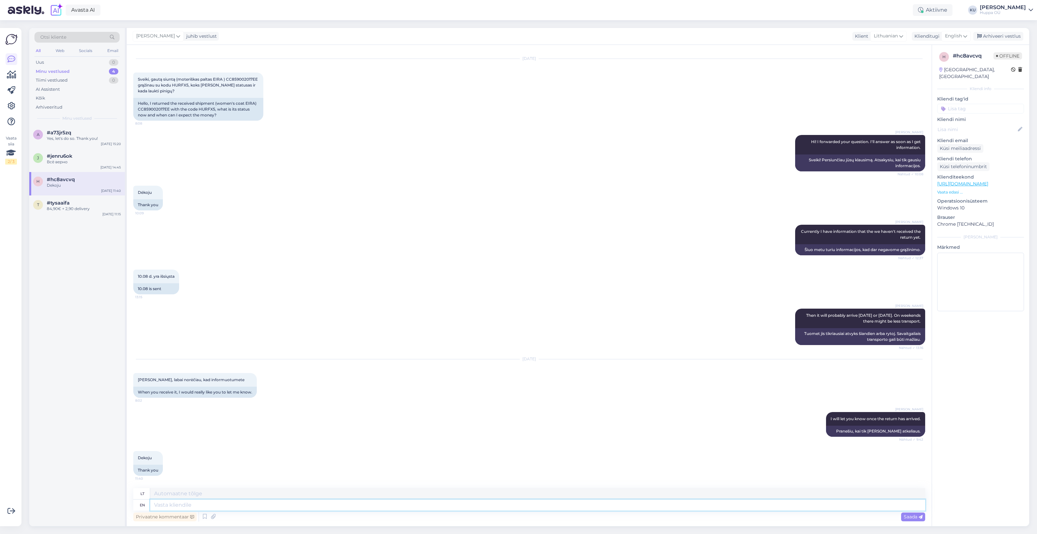
click at [219, 503] on textarea at bounding box center [537, 505] width 775 height 11
type textarea "We h"
type textarea "Mes"
type textarea "We have r"
type textarea "Mes turime"
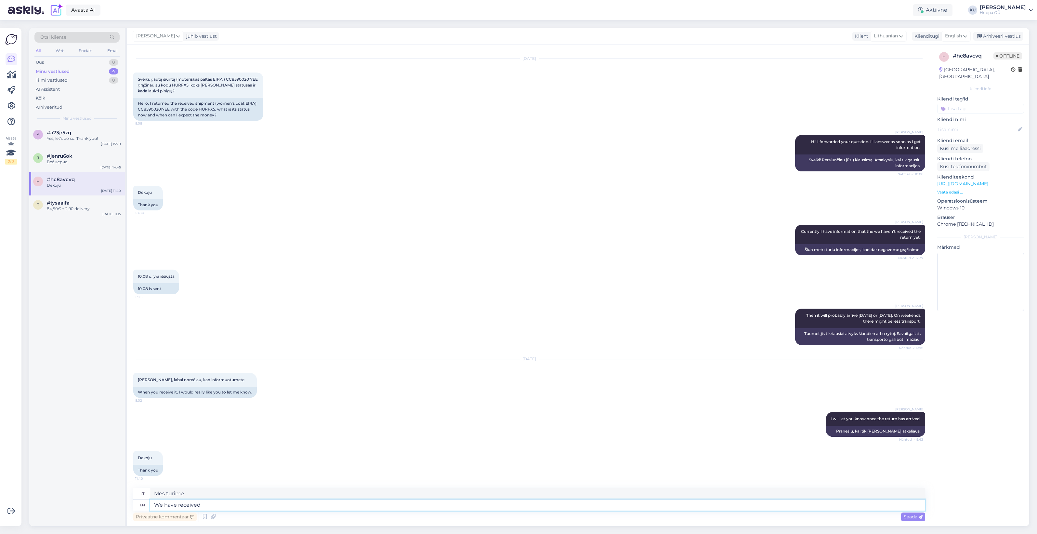
type textarea "We have received t"
type textarea "Mes gavome"
type textarea "We have received the return,"
type textarea "Gavome grąžą,"
type textarea "We have received the return, you'll g"
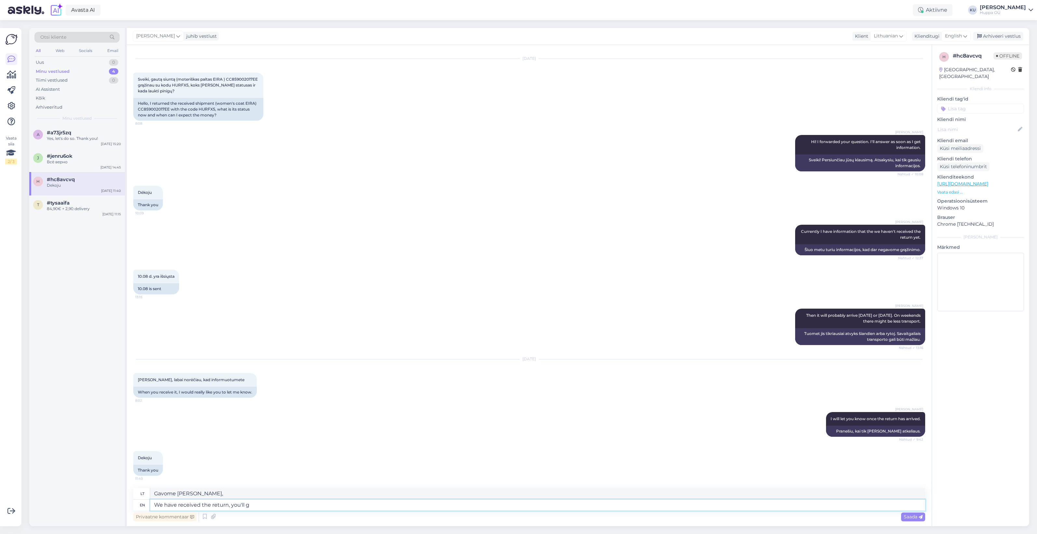
type textarea "Gavome grąžą, jūs"
type textarea "We have received the return, you'll get"
type textarea "Gavome grąžą, gausite"
type textarea "We have received the return, you'll get your re"
type textarea "Gavome grąžinimą, gausite savo"
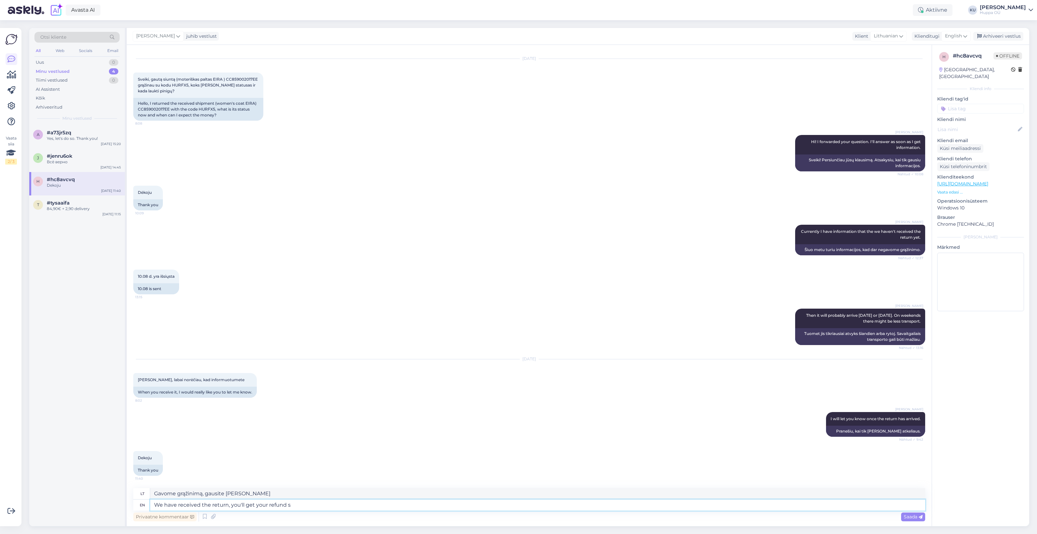
type textarea "We have received the return, you'll get your refund so"
type textarea "Gavome grąžinimą, atgausite pinigus"
type textarea "We have received the return, you'll get your refund soon."
type textarea "Gavome grąžinimą, netrukus atgausite pinigus."
type textarea "We have received the return, you'll get your refund soon."
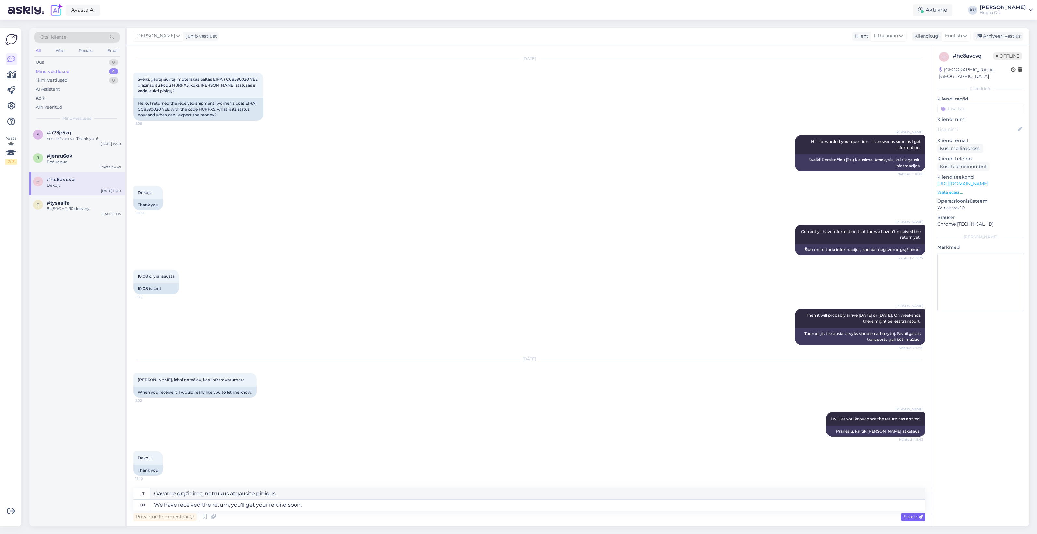
click at [914, 516] on span "Saada" at bounding box center [913, 517] width 19 height 6
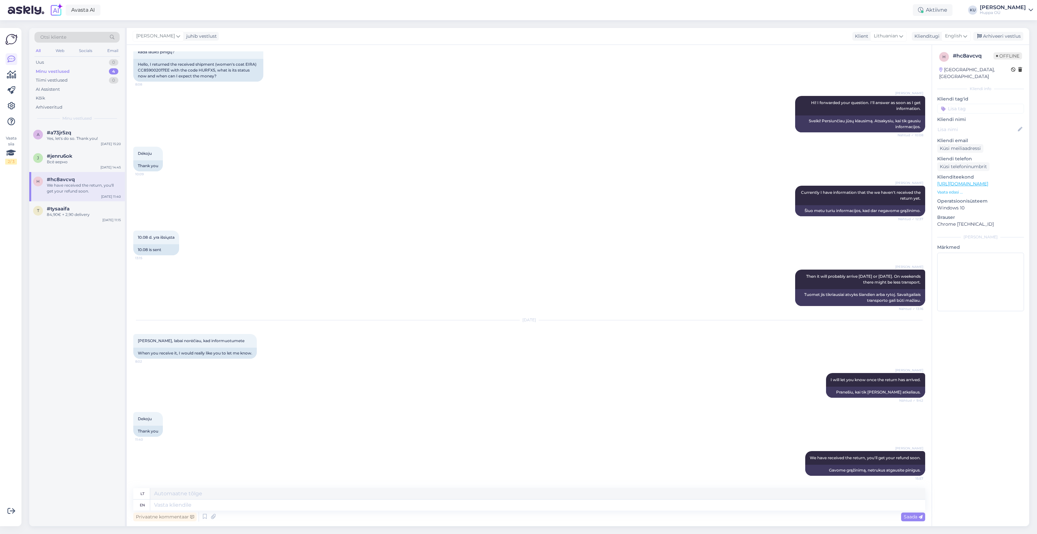
click at [1005, 31] on div "Katariina Udam juhib vestlust Klient Lithuanian Klienditugi English Arhiveeri v…" at bounding box center [578, 36] width 903 height 17
click at [1004, 36] on div "Arhiveeri vestlus" at bounding box center [999, 36] width 50 height 9
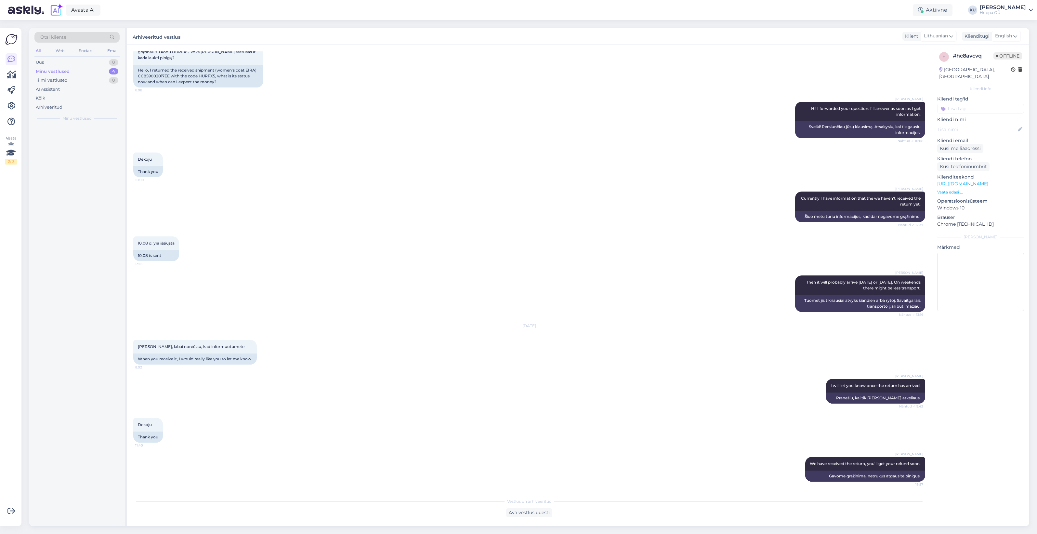
scroll to position [167, 0]
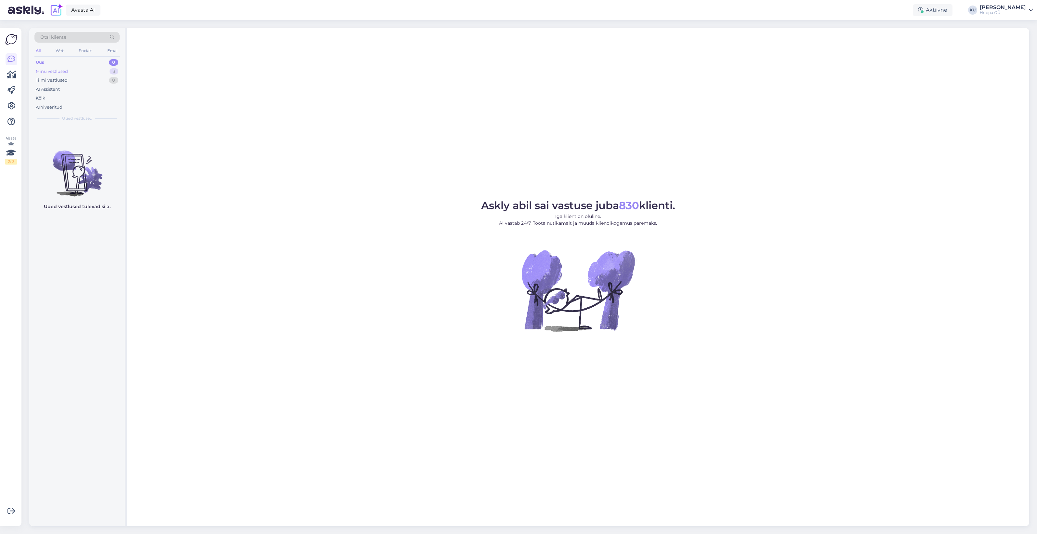
click at [76, 68] on div "Minu vestlused 3" at bounding box center [76, 71] width 85 height 9
click at [73, 163] on div "Всё верно" at bounding box center [84, 162] width 74 height 6
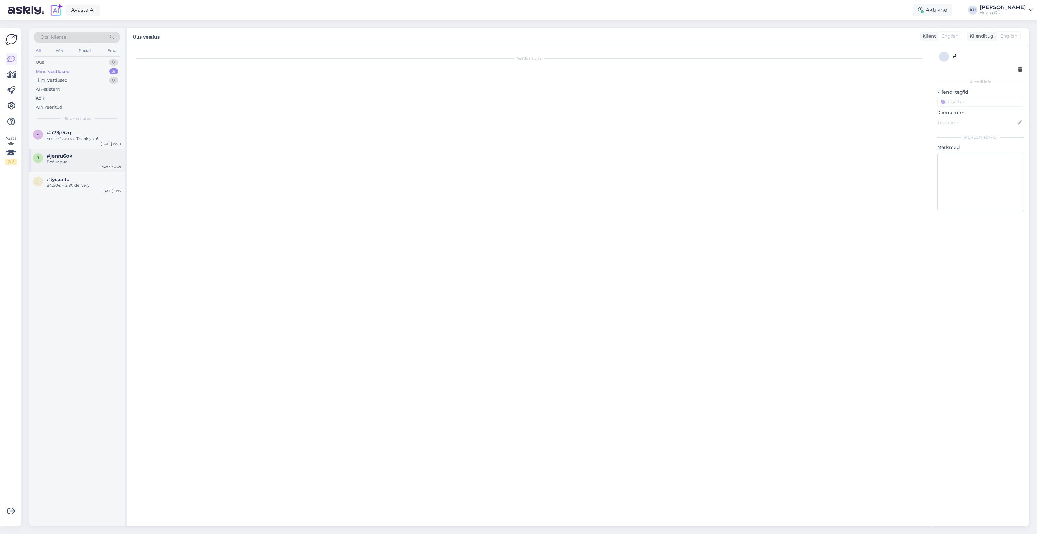
scroll to position [139, 0]
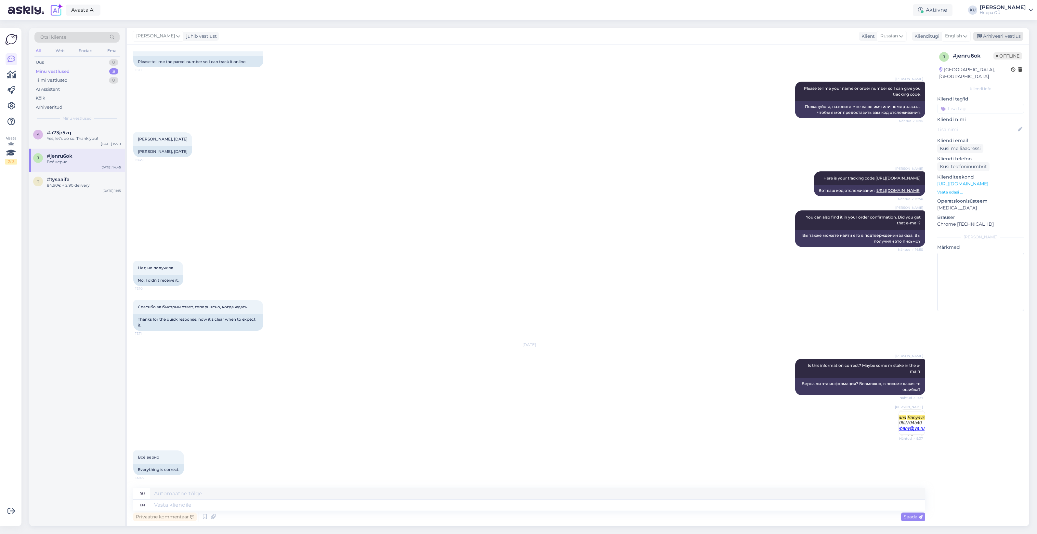
click at [989, 33] on div "Arhiveeri vestlus" at bounding box center [999, 36] width 50 height 9
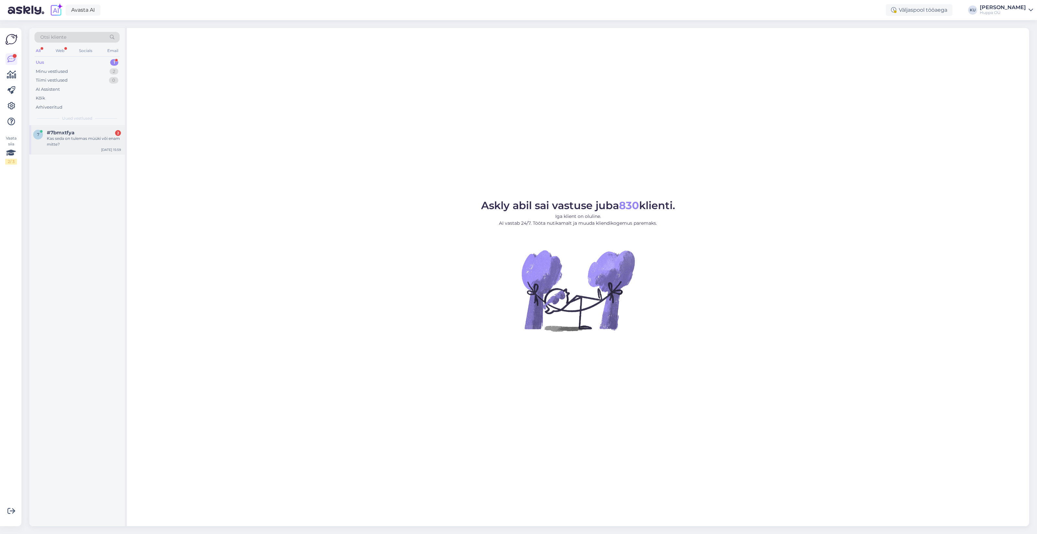
click at [65, 137] on div "Kas seda on tulemas müüki või enam mitte?" at bounding box center [84, 142] width 74 height 12
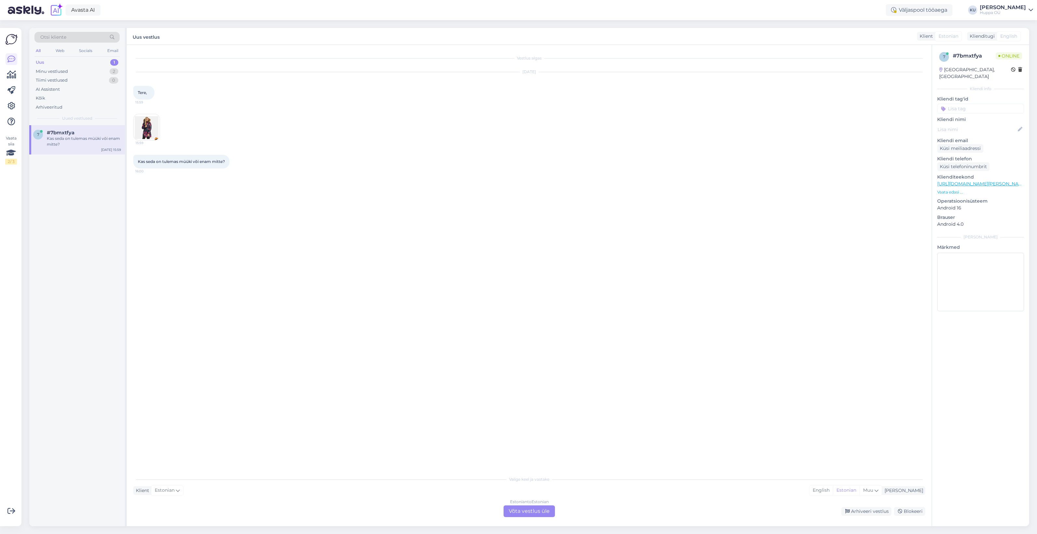
click at [532, 507] on div "Estonian to Estonian Võta vestlus üle" at bounding box center [529, 511] width 51 height 12
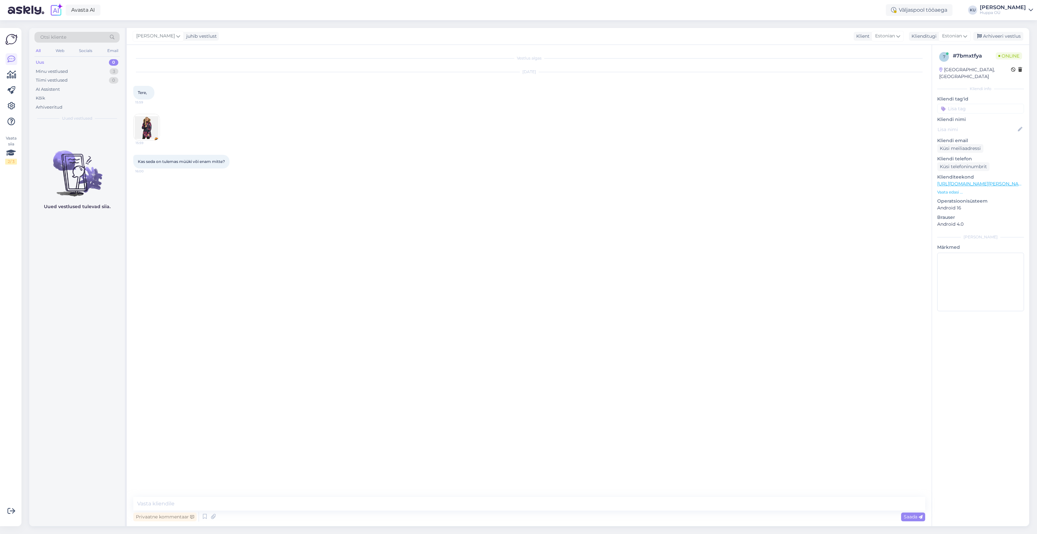
click at [153, 130] on img at bounding box center [147, 127] width 26 height 26
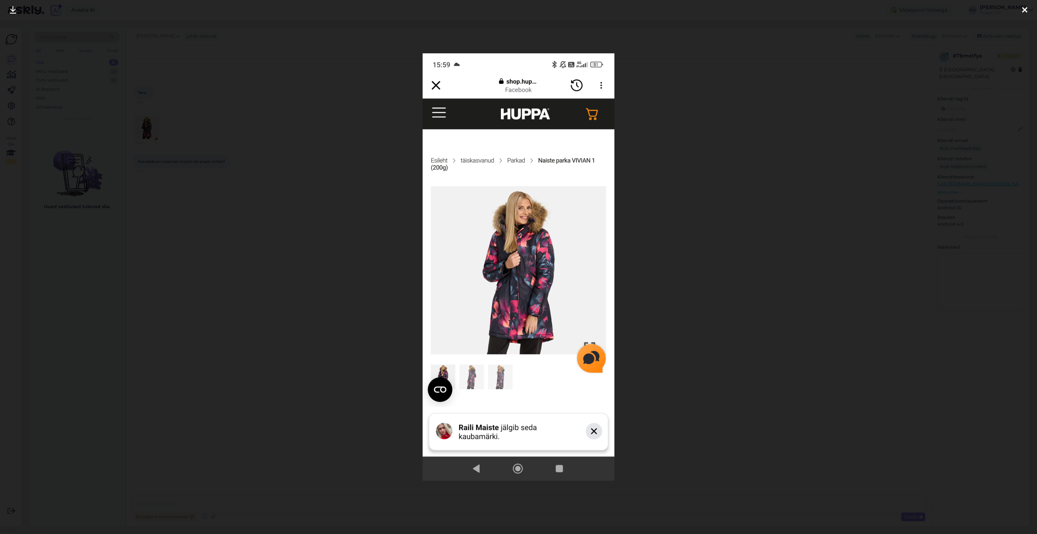
click at [616, 268] on div at bounding box center [518, 267] width 1037 height 534
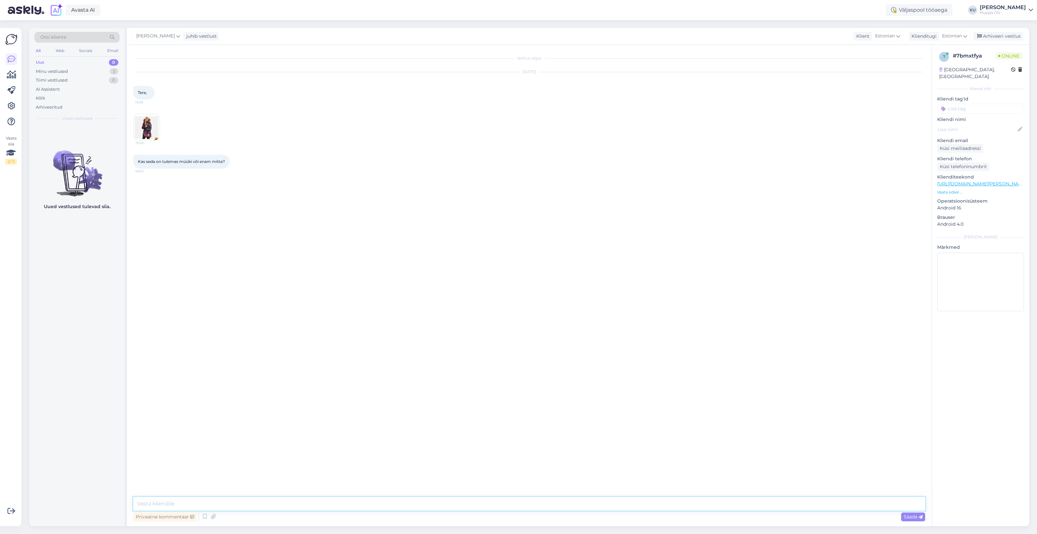
click at [242, 498] on textarea at bounding box center [529, 504] width 792 height 14
click at [301, 505] on textarea "Tere! Ei ole, see on eelmise aasta mudel. Aga mis suurust otsite, võibolla on k…" at bounding box center [529, 504] width 792 height 14
click at [382, 504] on textarea "Tere! Ei ole, see on eelmise aasta mudel. Aga mis suurust otsite? vVõibolla on …" at bounding box center [529, 504] width 792 height 14
type textarea "Tere! Ei ole, see on eelmise aasta mudel. Aga mis suurust otsite? vVõibolla on …"
type textarea "e"
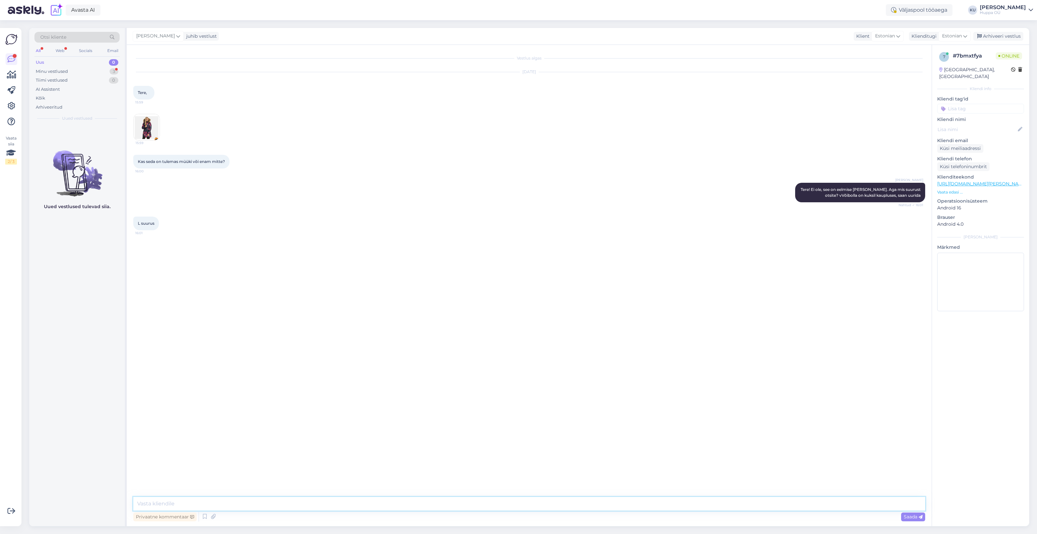
click at [217, 501] on textarea at bounding box center [529, 504] width 792 height 14
click at [155, 507] on textarea at bounding box center [529, 504] width 792 height 14
type textarea "Ei leia hetkel kahjuks kuskilt."
click at [919, 518] on icon at bounding box center [921, 517] width 4 height 4
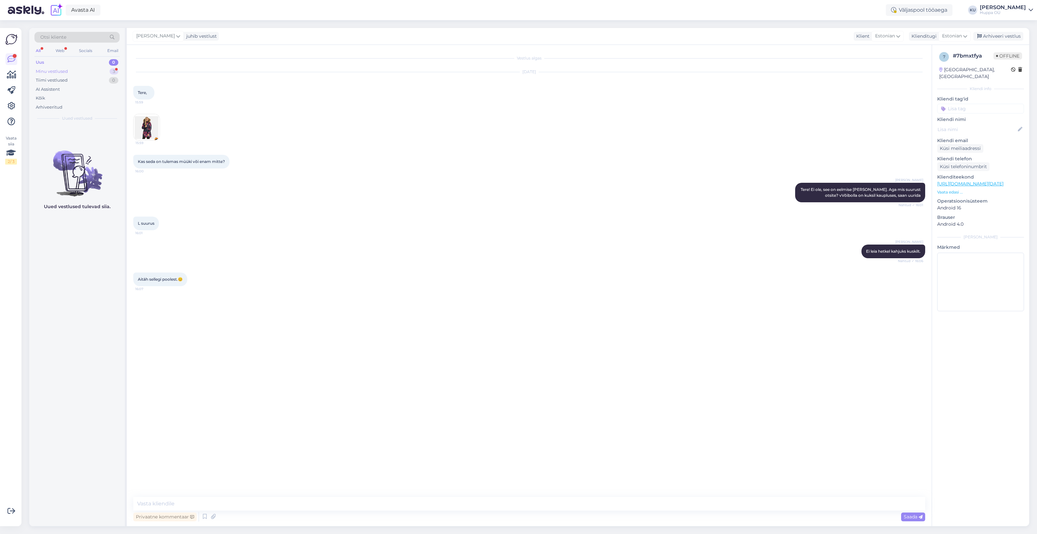
click at [99, 67] on div "Minu vestlused 3" at bounding box center [76, 71] width 85 height 9
click at [67, 140] on div "Aitäh sellegi poolest.😊" at bounding box center [84, 139] width 74 height 6
click at [1003, 37] on div "Arhiveeri vestlus" at bounding box center [999, 36] width 50 height 9
